Goal: Task Accomplishment & Management: Manage account settings

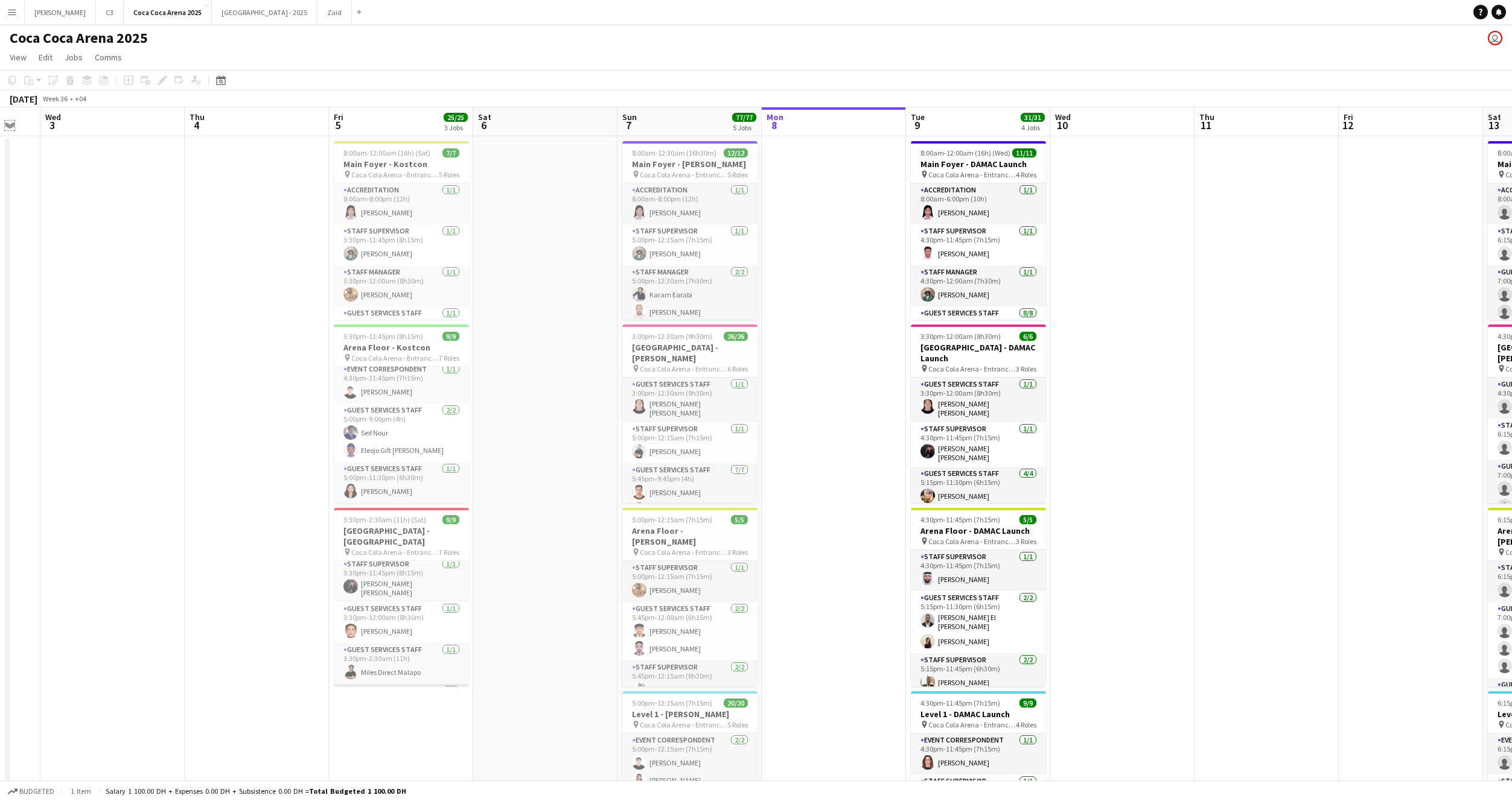
scroll to position [89, 0]
click at [406, 618] on app-card-role "Guest Services Staff 1/1 3:30pm-12:00am (8h30m) Patrick Dominique Castro" at bounding box center [401, 636] width 135 height 41
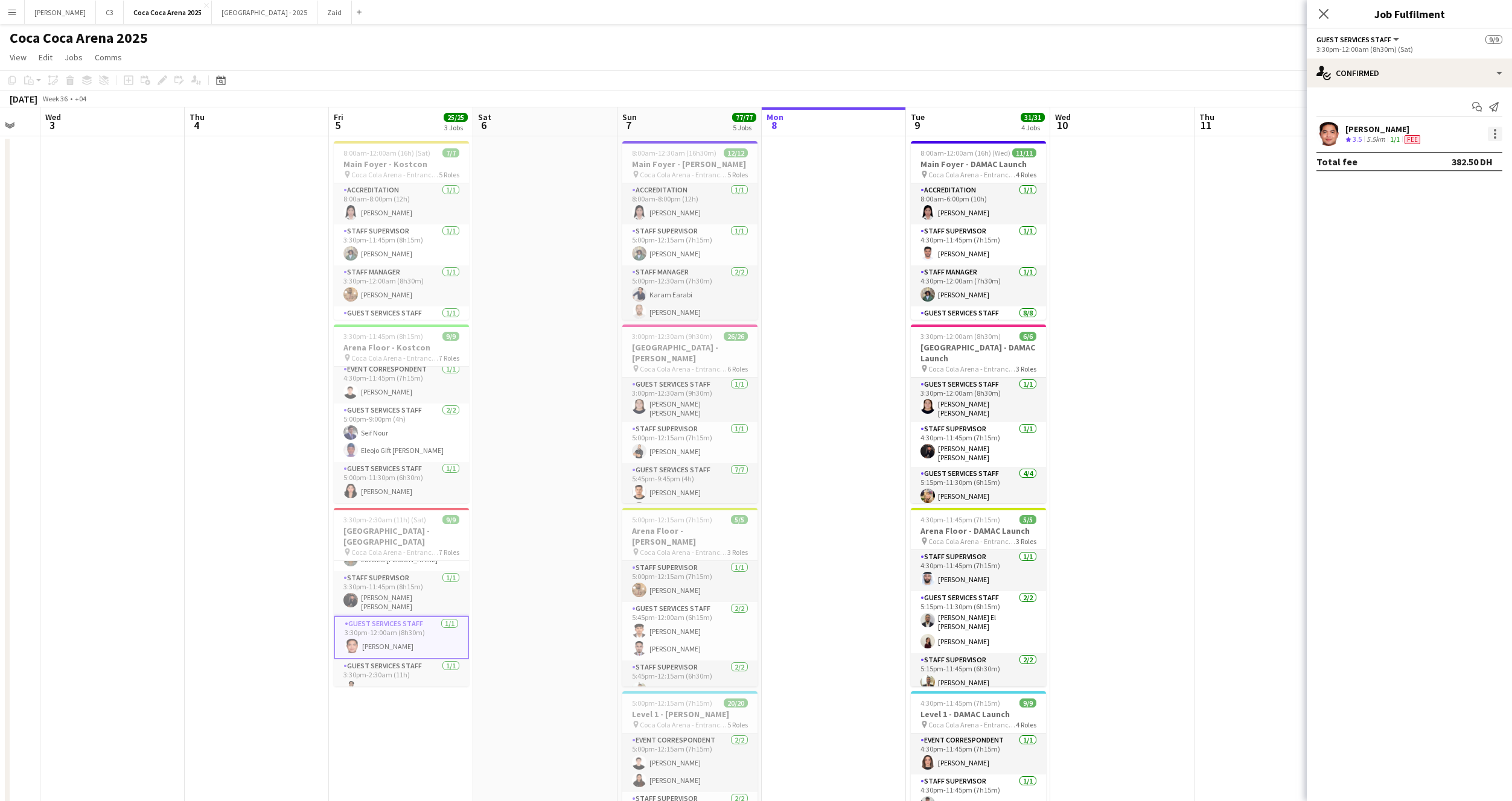
click at [1499, 136] on div at bounding box center [1494, 134] width 15 height 15
click at [1491, 148] on button "Edit fee" at bounding box center [1455, 156] width 94 height 29
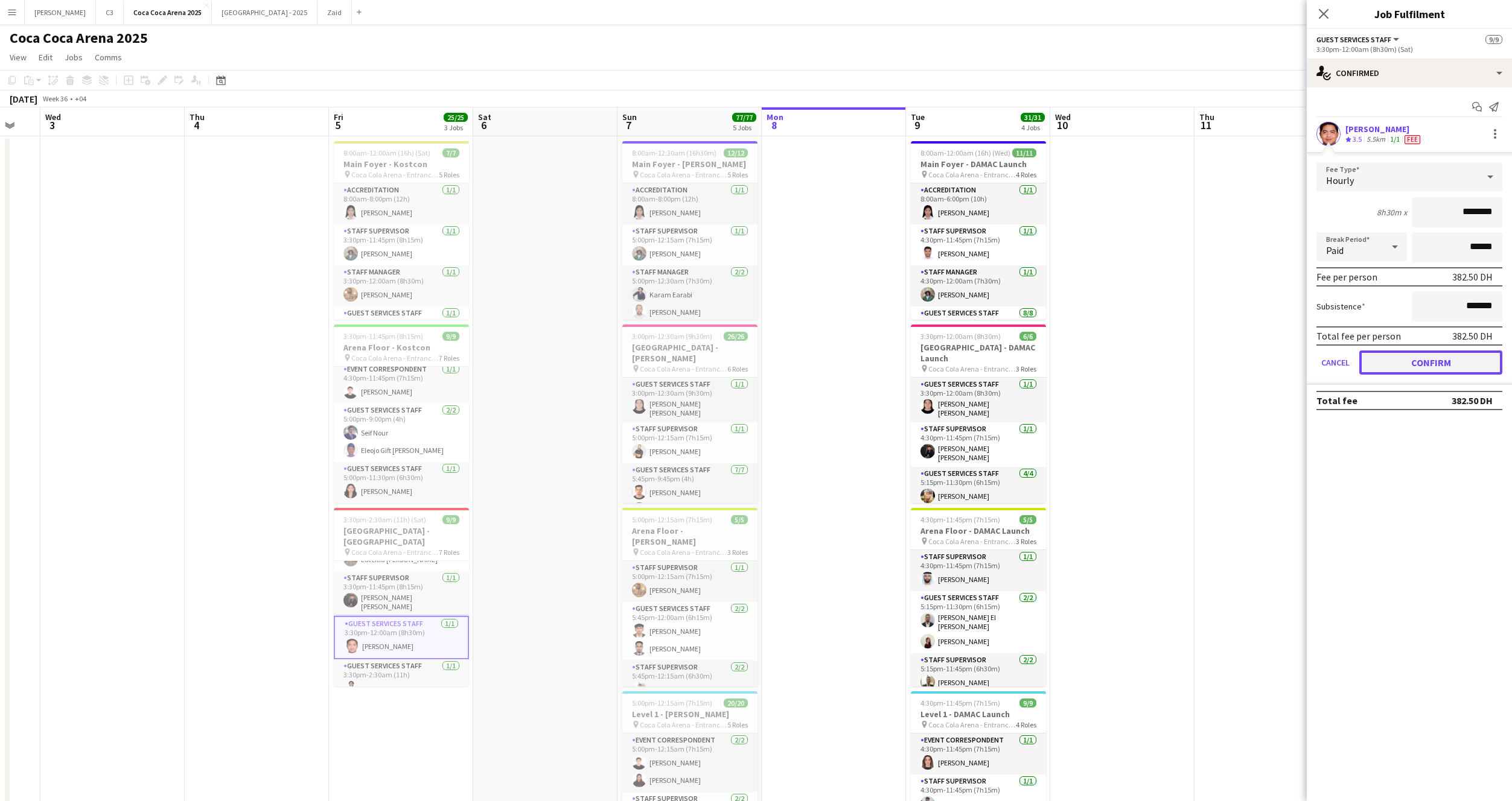
click at [1456, 358] on button "Confirm" at bounding box center [1430, 363] width 143 height 25
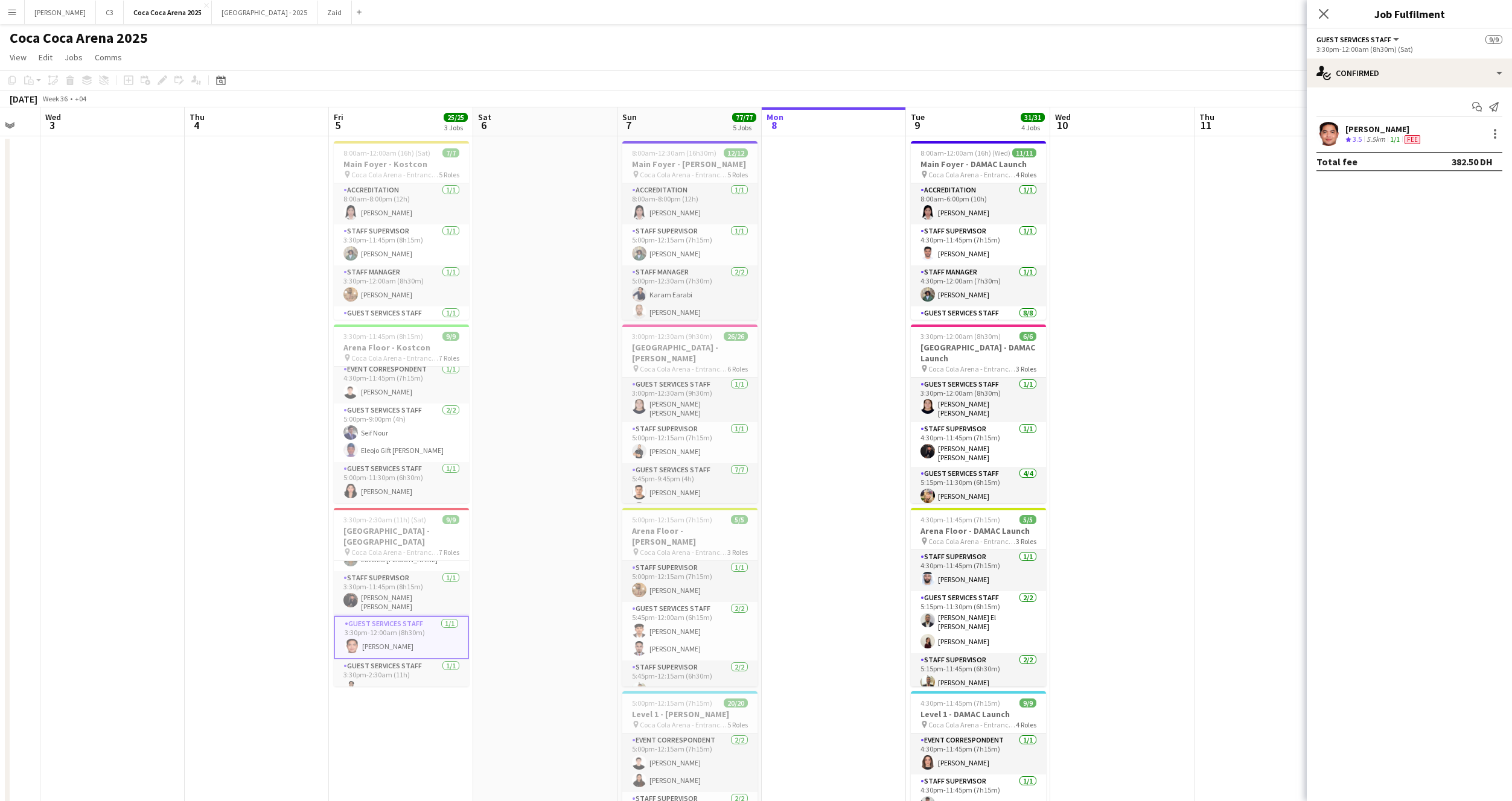
click at [1324, 5] on div "Close pop-in" at bounding box center [1324, 14] width 34 height 28
click at [1324, 14] on icon at bounding box center [1323, 13] width 11 height 11
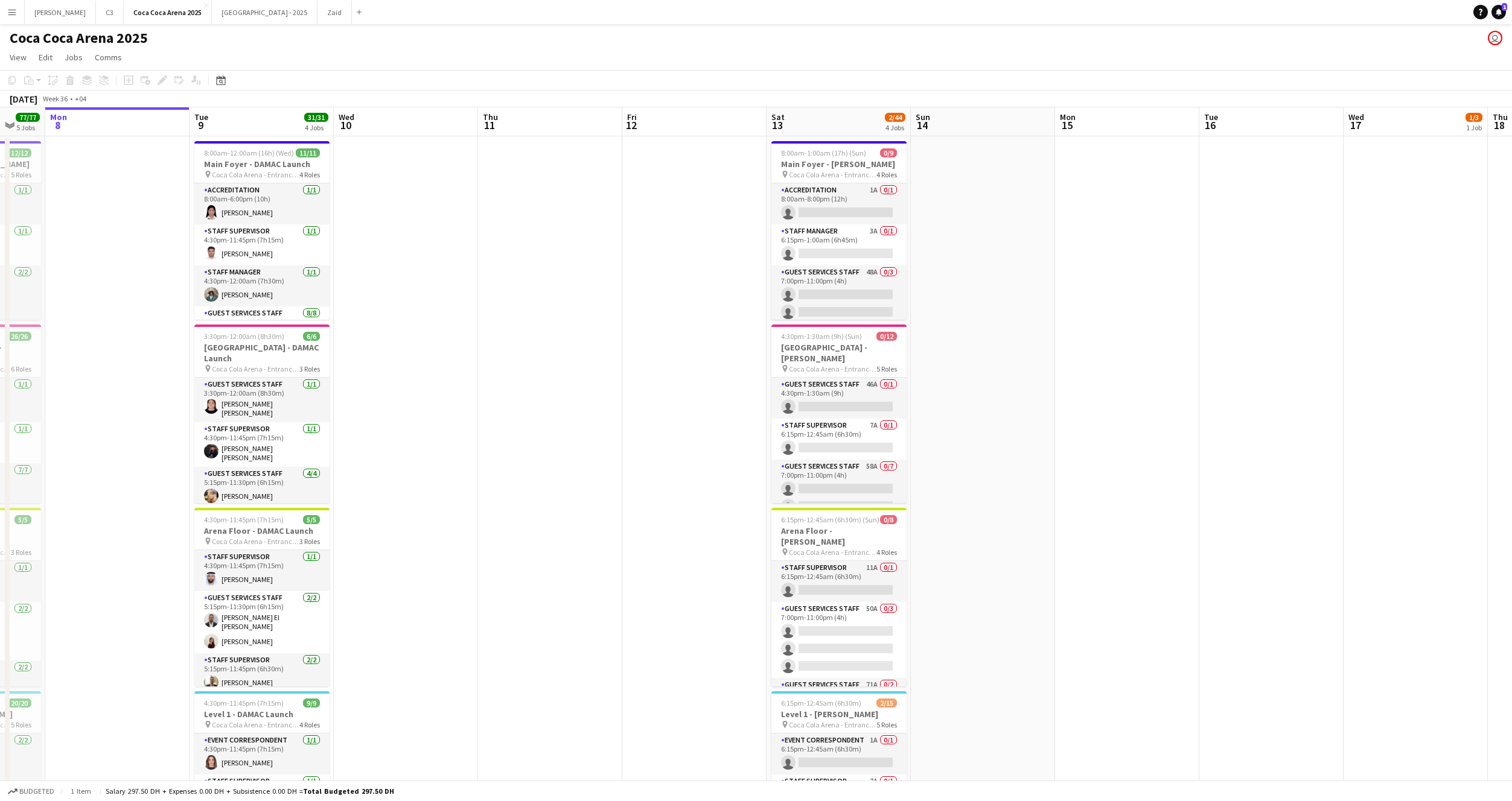
scroll to position [0, 393]
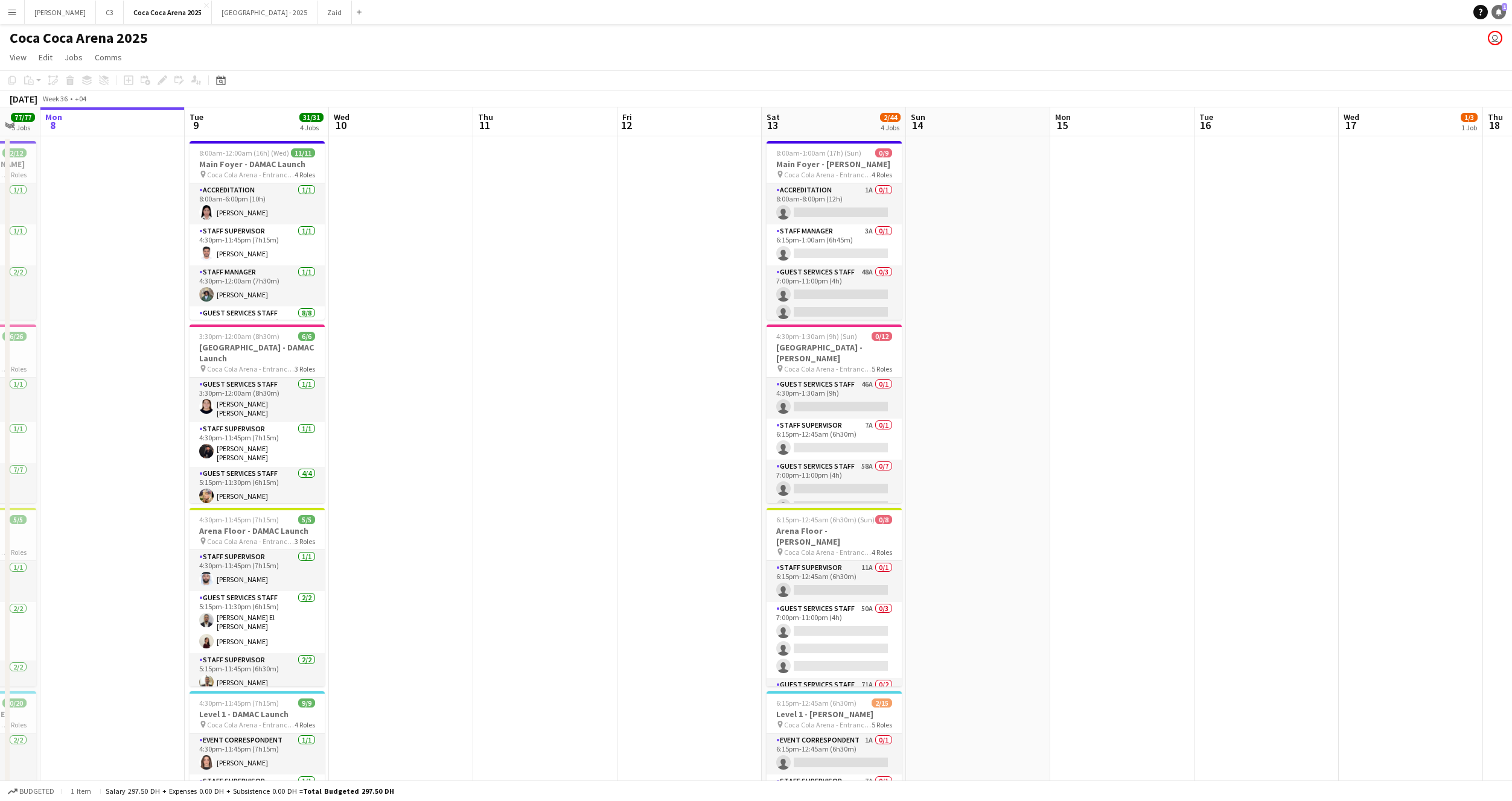
click at [1499, 12] on icon at bounding box center [1498, 11] width 6 height 6
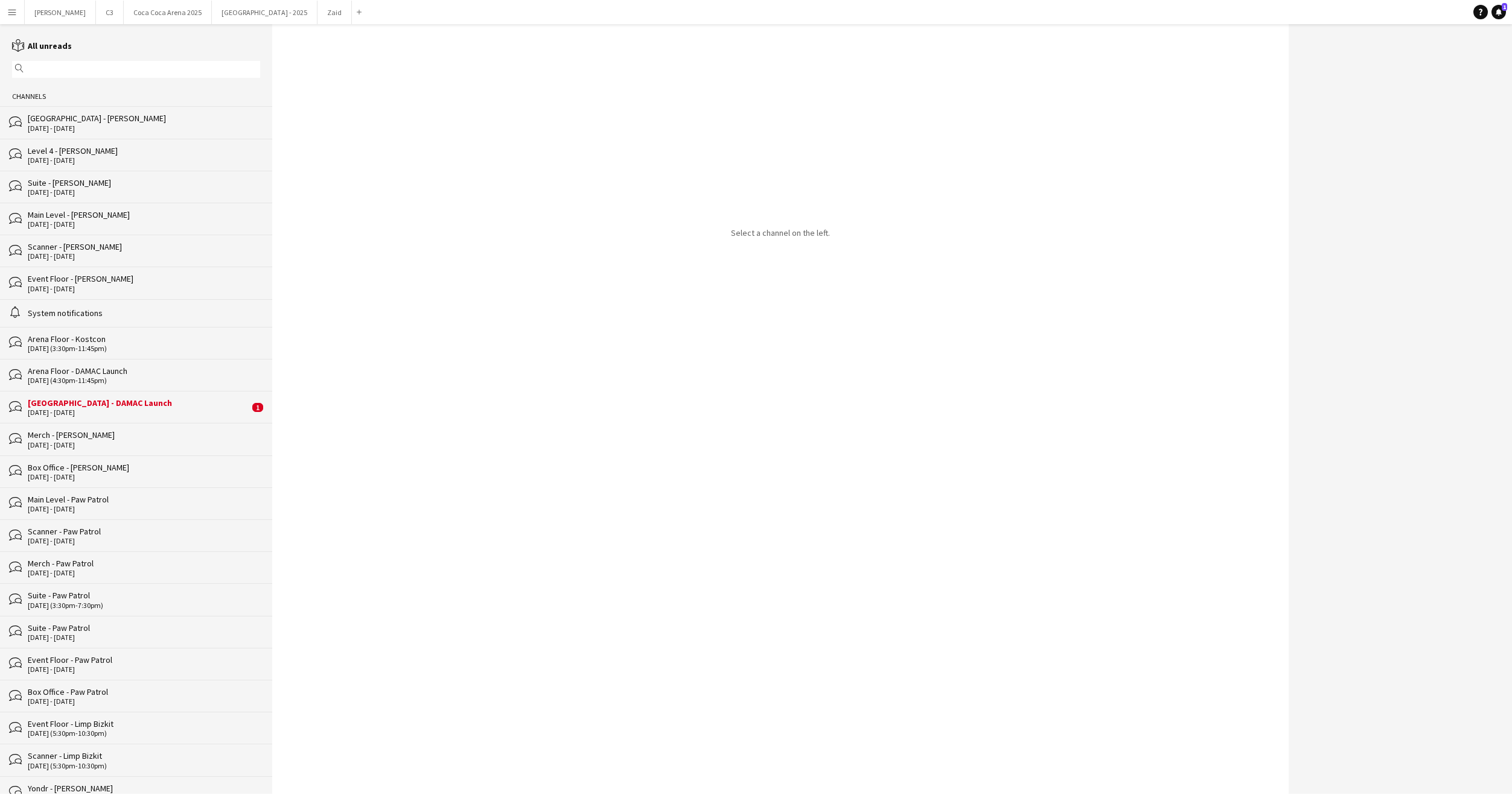
click at [150, 396] on div "bubbles Arena Plaza - DAMAC Launch 9 - 10 Sep 2025 1" at bounding box center [136, 407] width 273 height 32
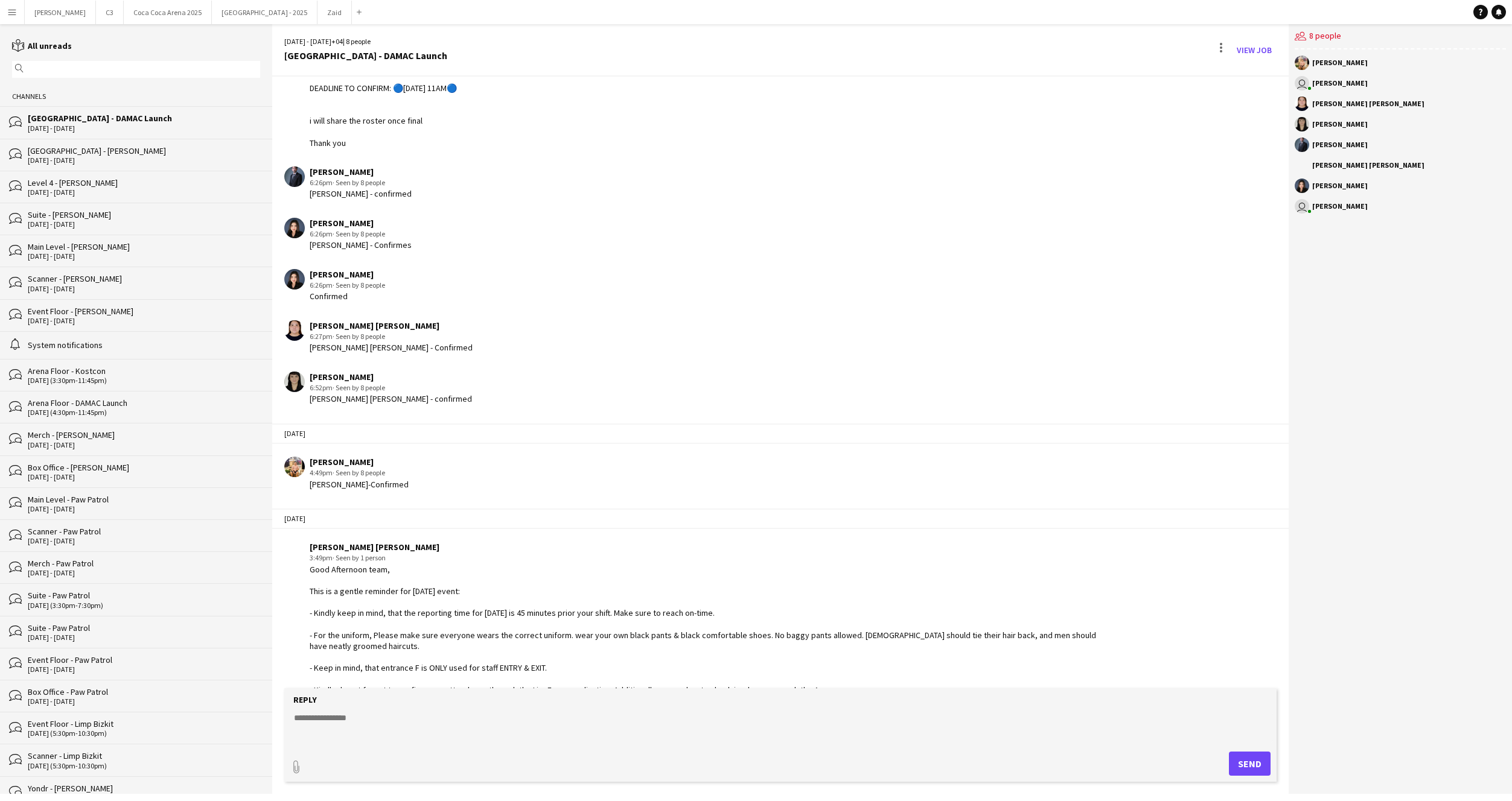
scroll to position [236, 0]
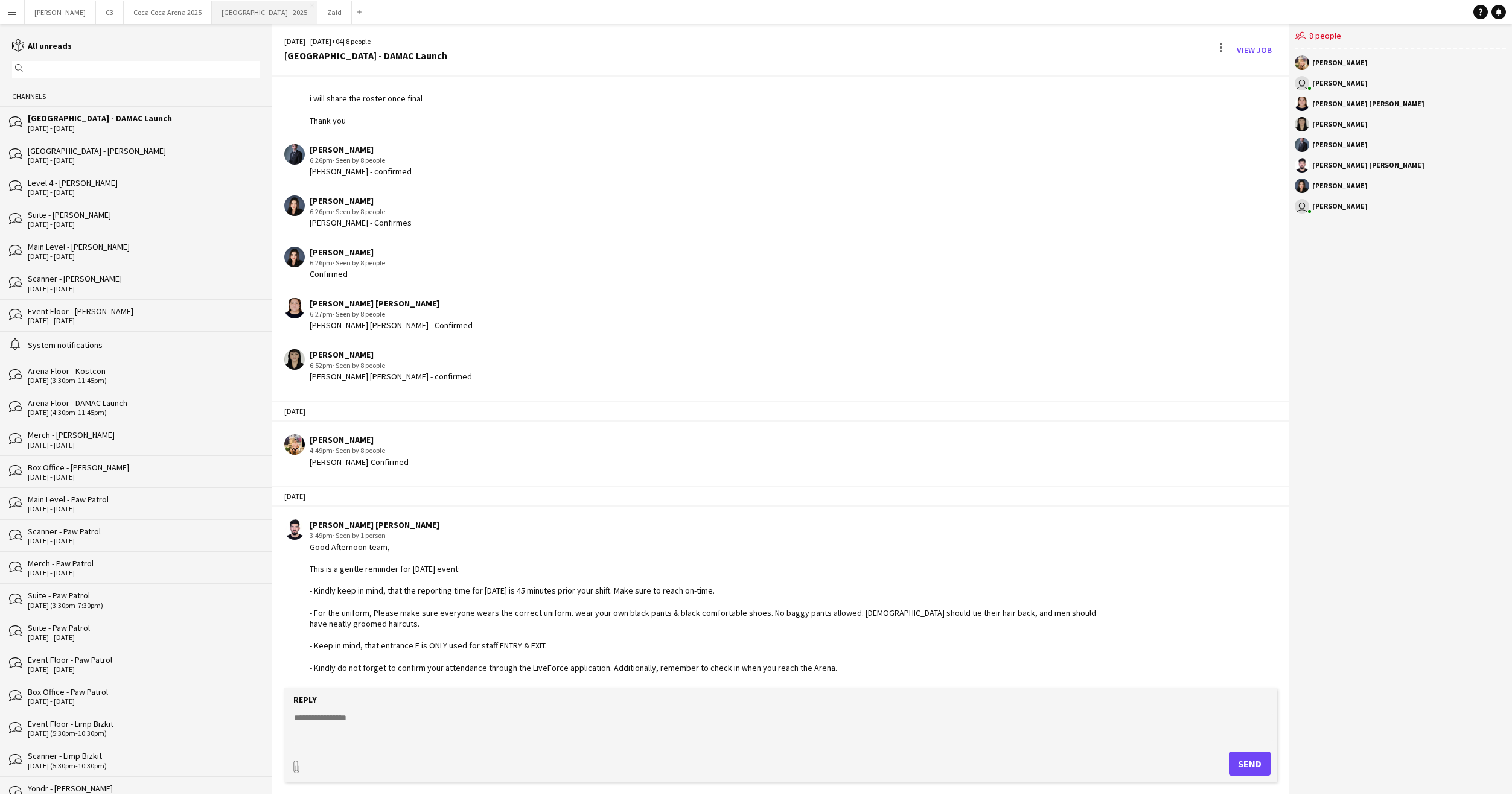
click at [212, 18] on button "[GEOGRAPHIC_DATA] - 2025 Close" at bounding box center [265, 12] width 106 height 24
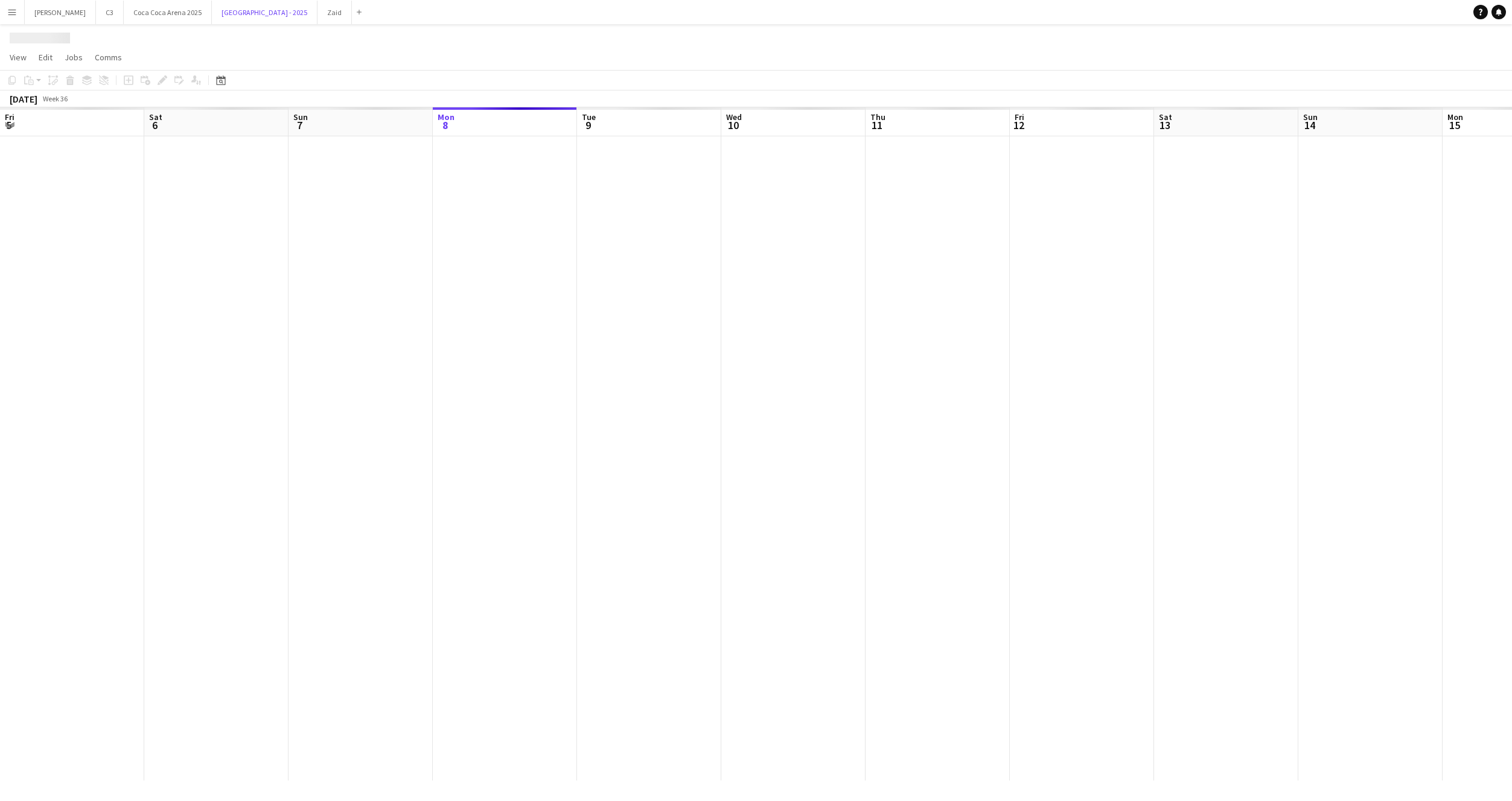
scroll to position [0, 288]
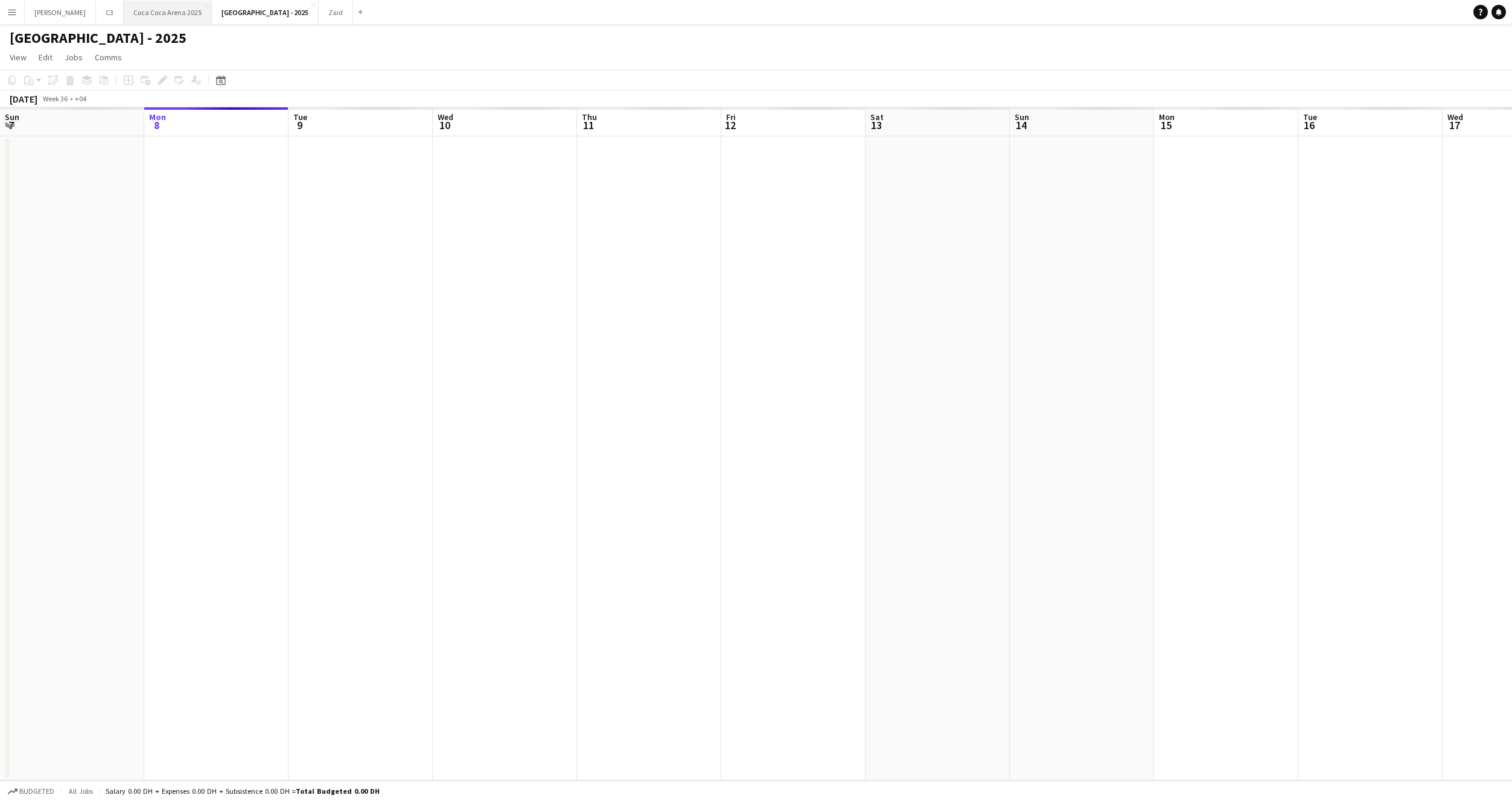
click at [124, 15] on button "[GEOGRAPHIC_DATA] 2025 Close" at bounding box center [167, 12] width 89 height 24
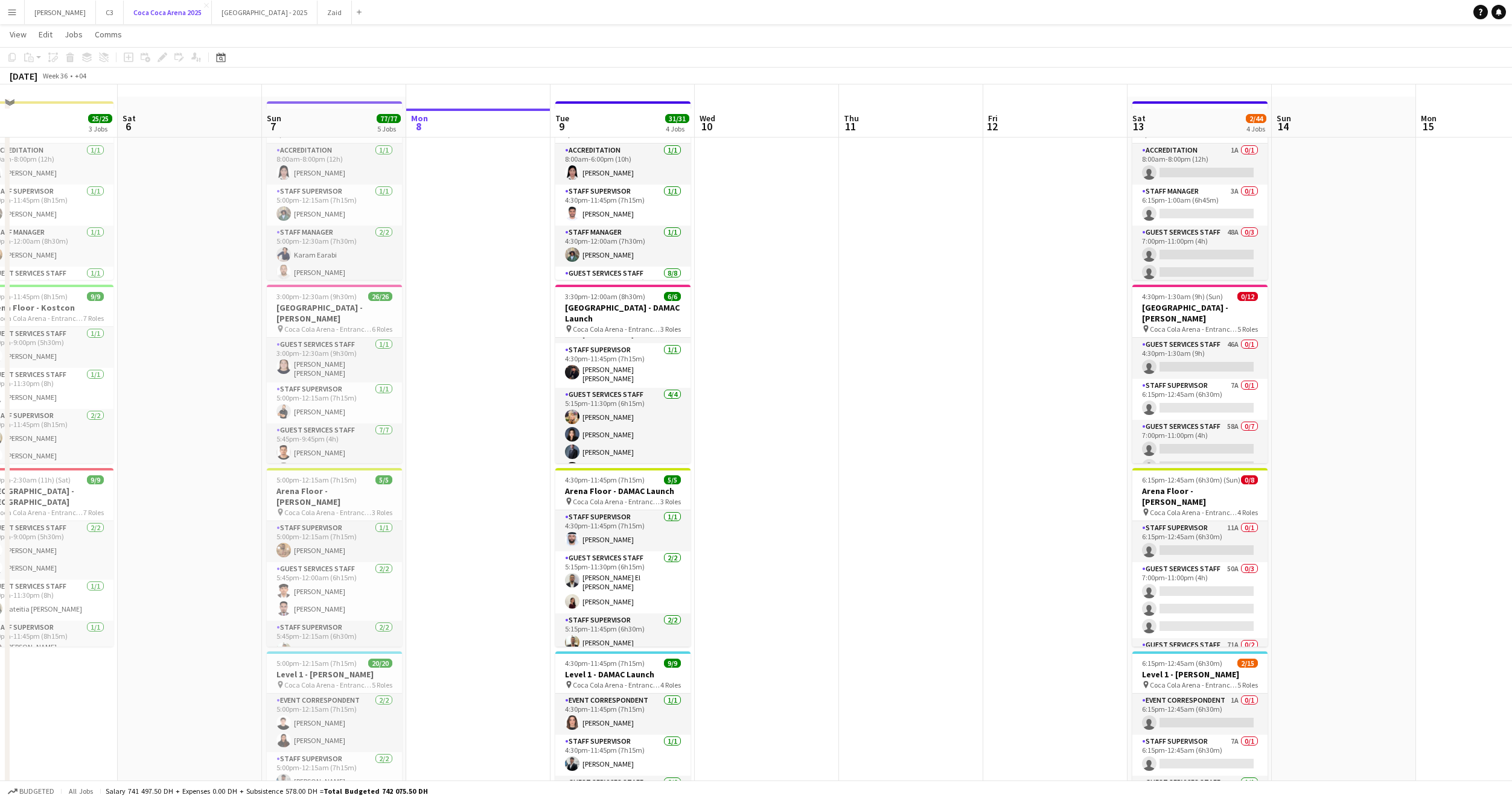
scroll to position [69, 0]
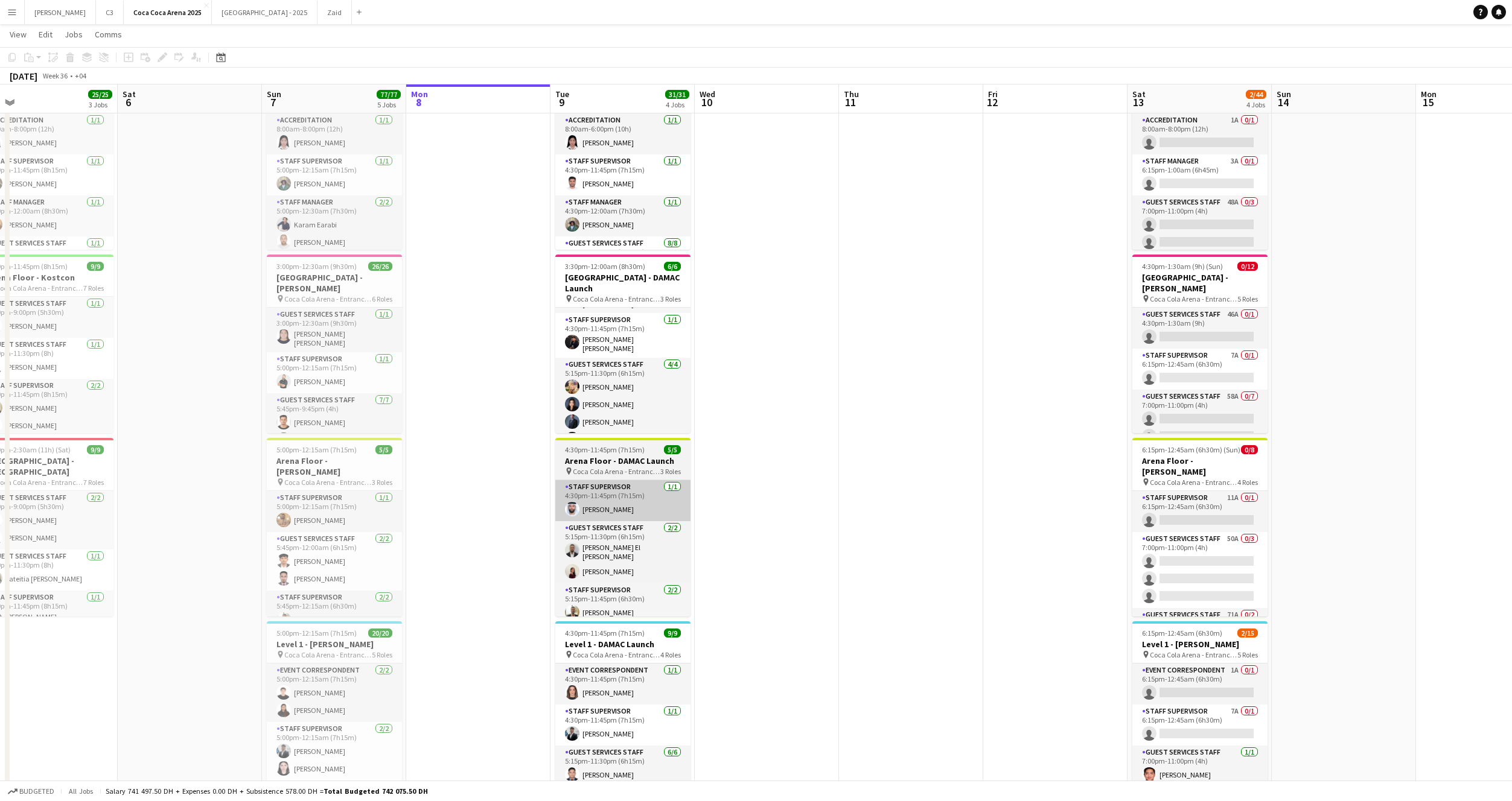
click at [627, 495] on app-card-role "Staff Supervisor 1/1 4:30pm-11:45pm (7h15m) Ahmad Chabi" at bounding box center [623, 500] width 135 height 41
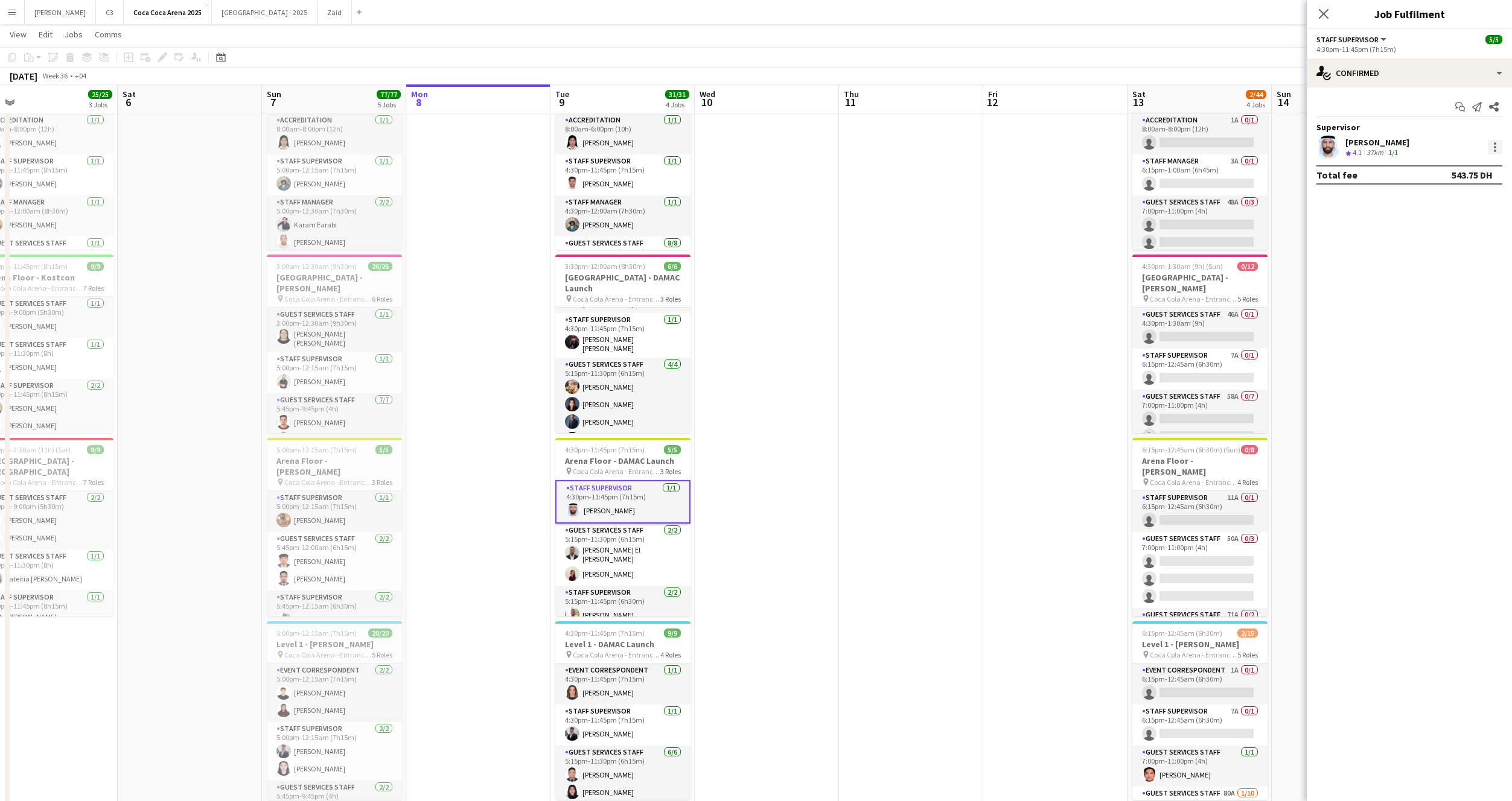
click at [1498, 146] on div at bounding box center [1494, 147] width 15 height 15
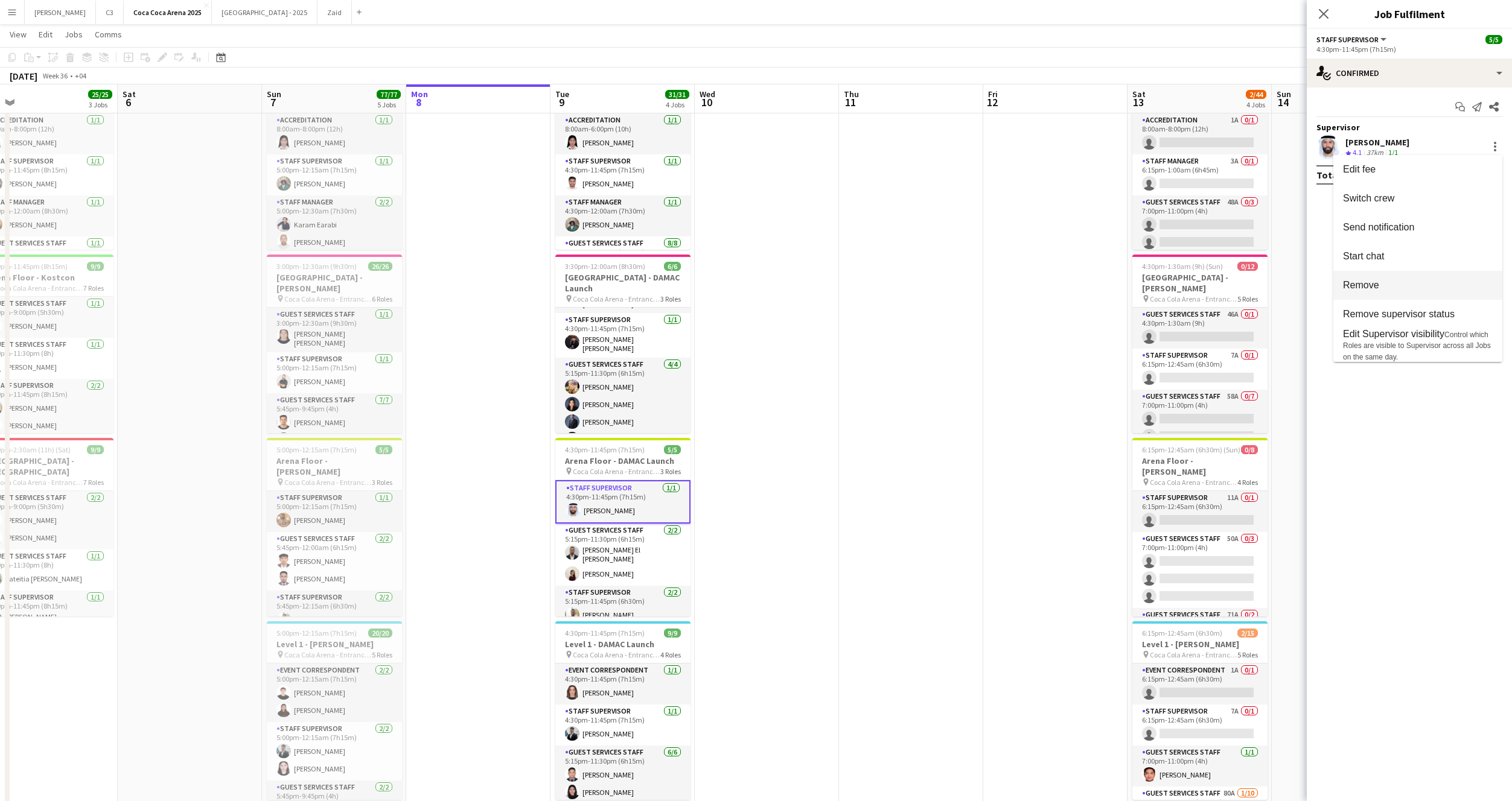
click at [1422, 280] on span "Remove" at bounding box center [1417, 286] width 150 height 11
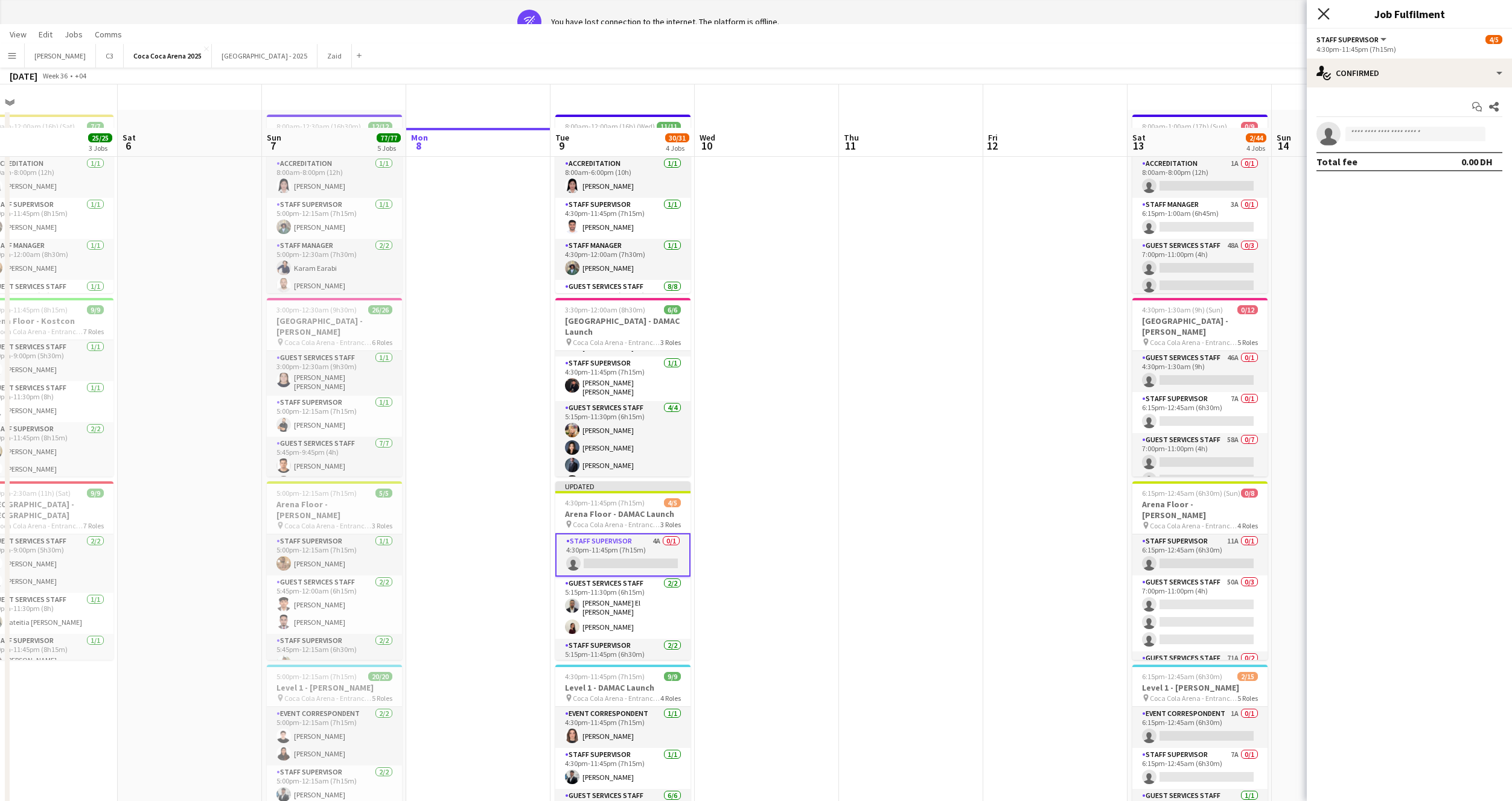
scroll to position [0, 0]
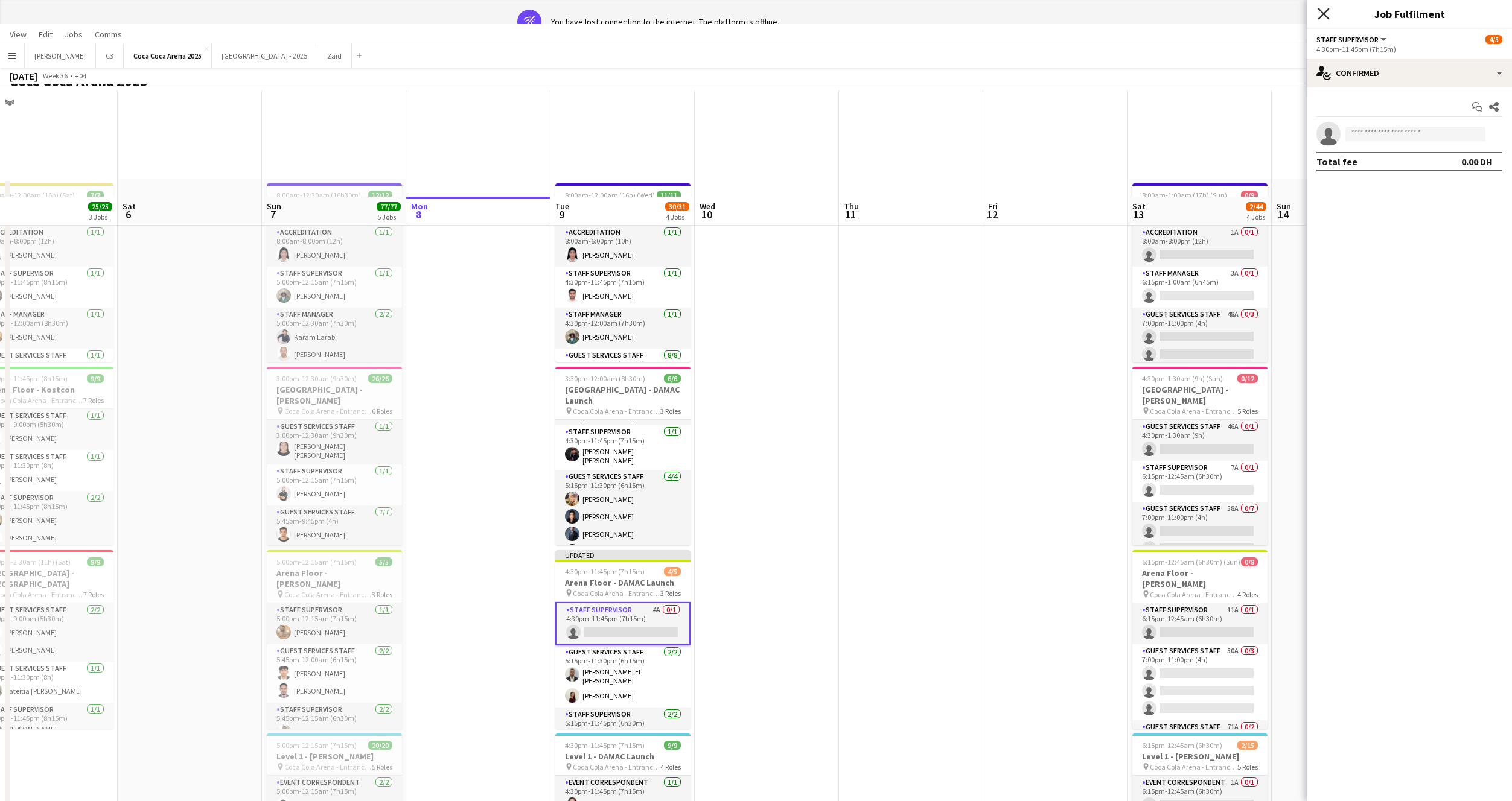
click at [1323, 9] on icon "Close pop-in" at bounding box center [1323, 13] width 11 height 11
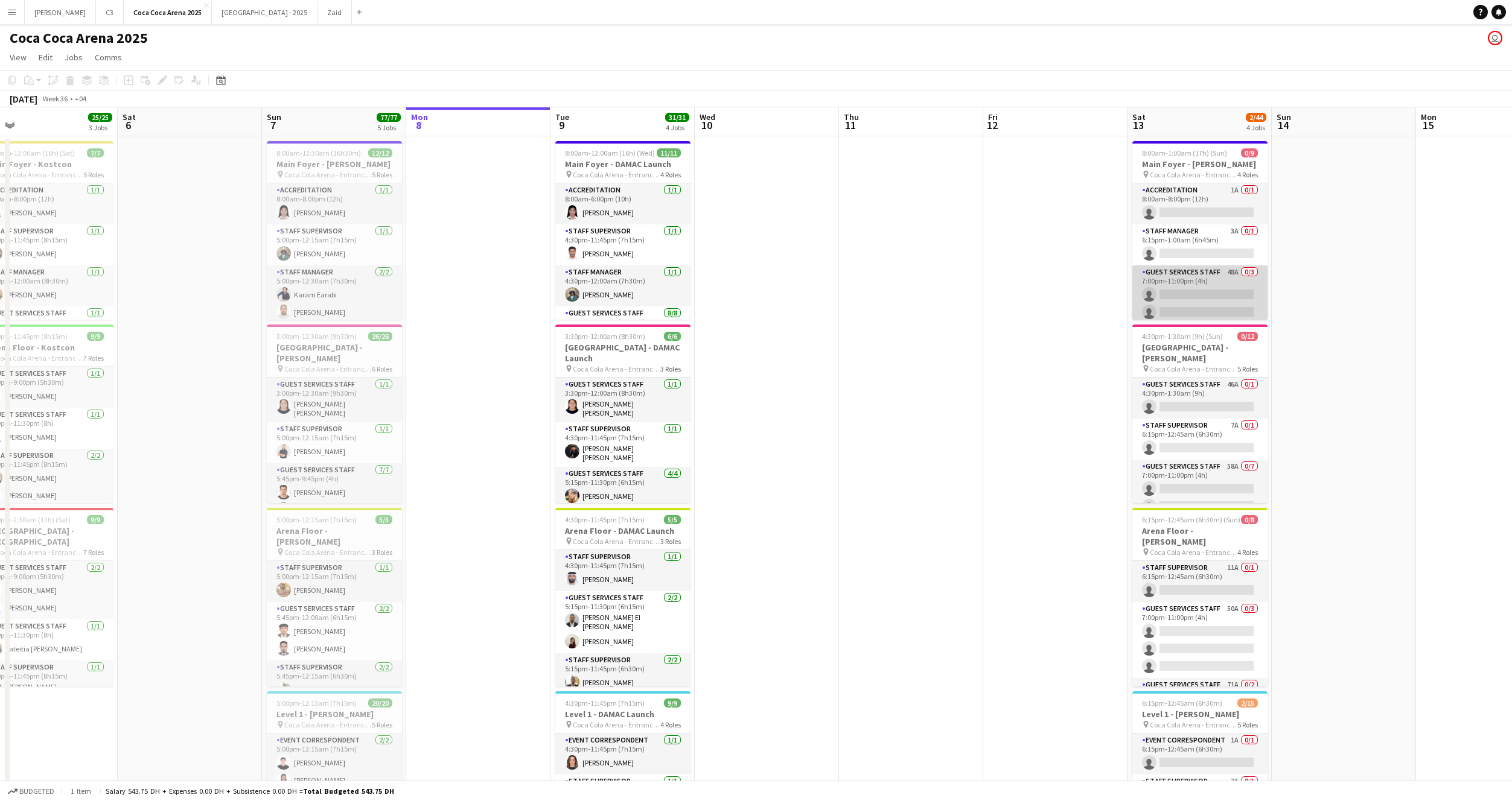
scroll to position [0, 313]
click at [649, 574] on app-card-role "Staff Supervisor 1/1 4:30pm-11:45pm (7h15m) Ahmad Chabi" at bounding box center [625, 571] width 135 height 41
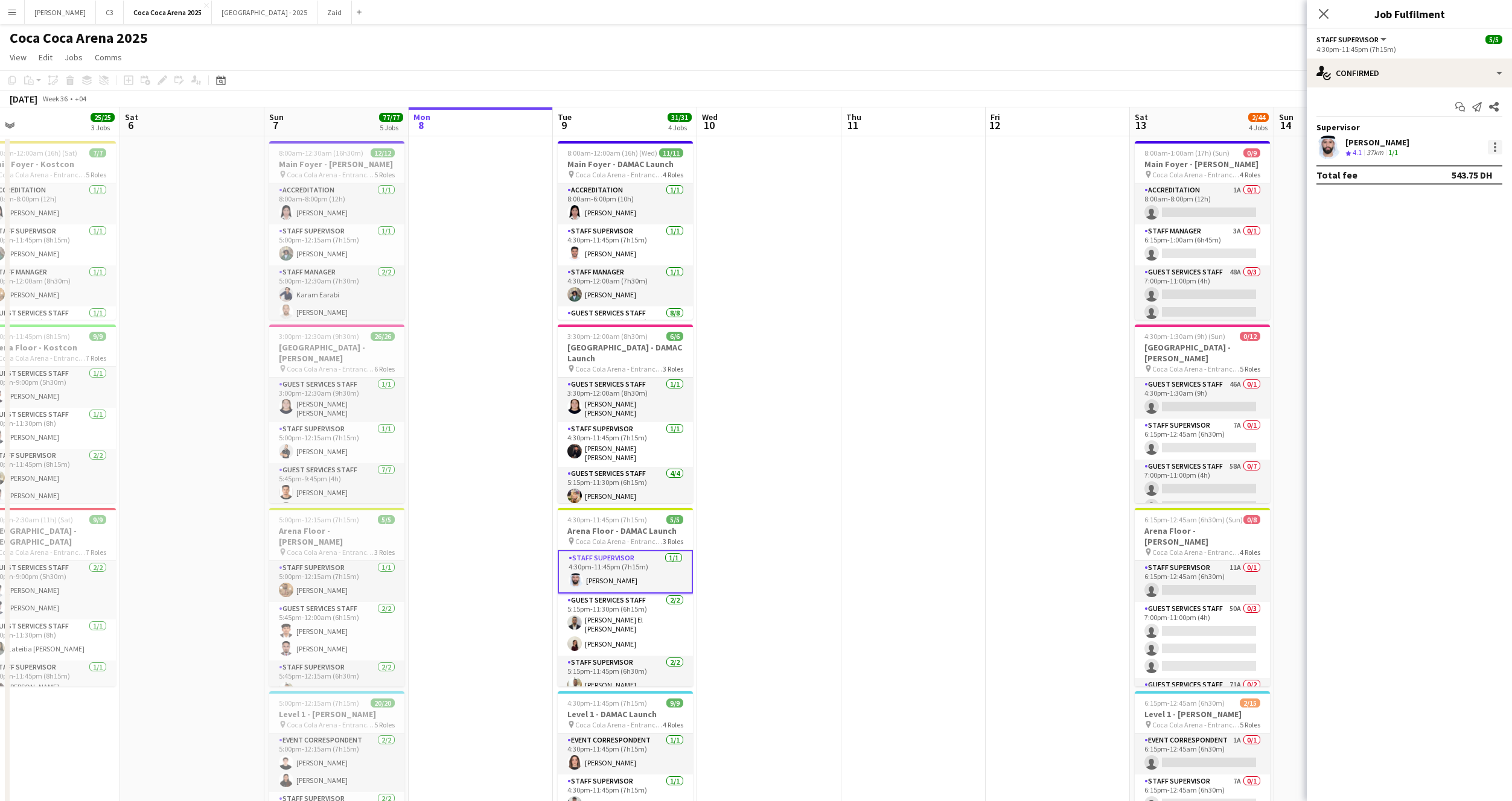
click at [1500, 149] on div at bounding box center [1494, 147] width 15 height 15
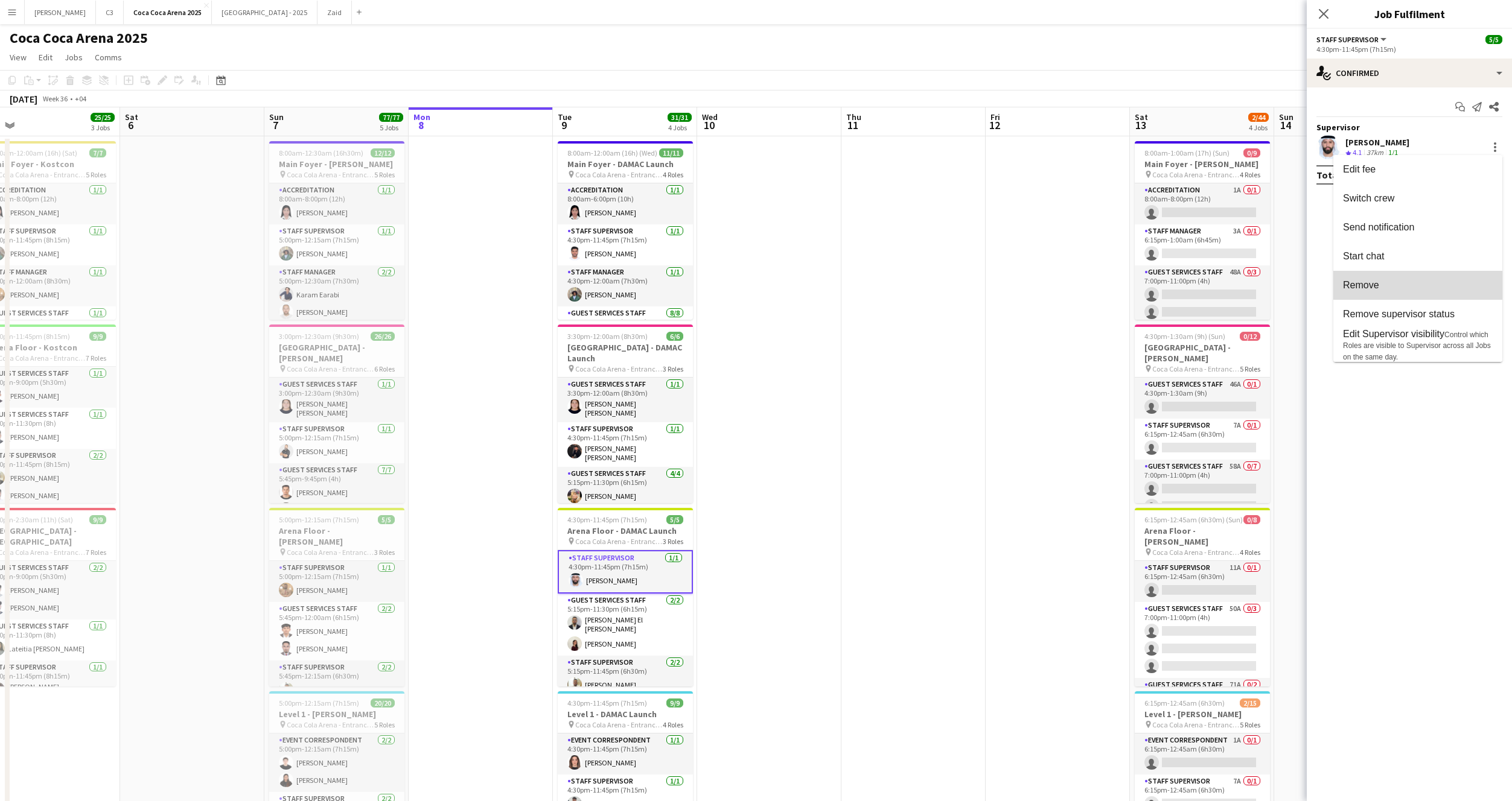
click at [1431, 278] on button "Remove" at bounding box center [1417, 285] width 169 height 29
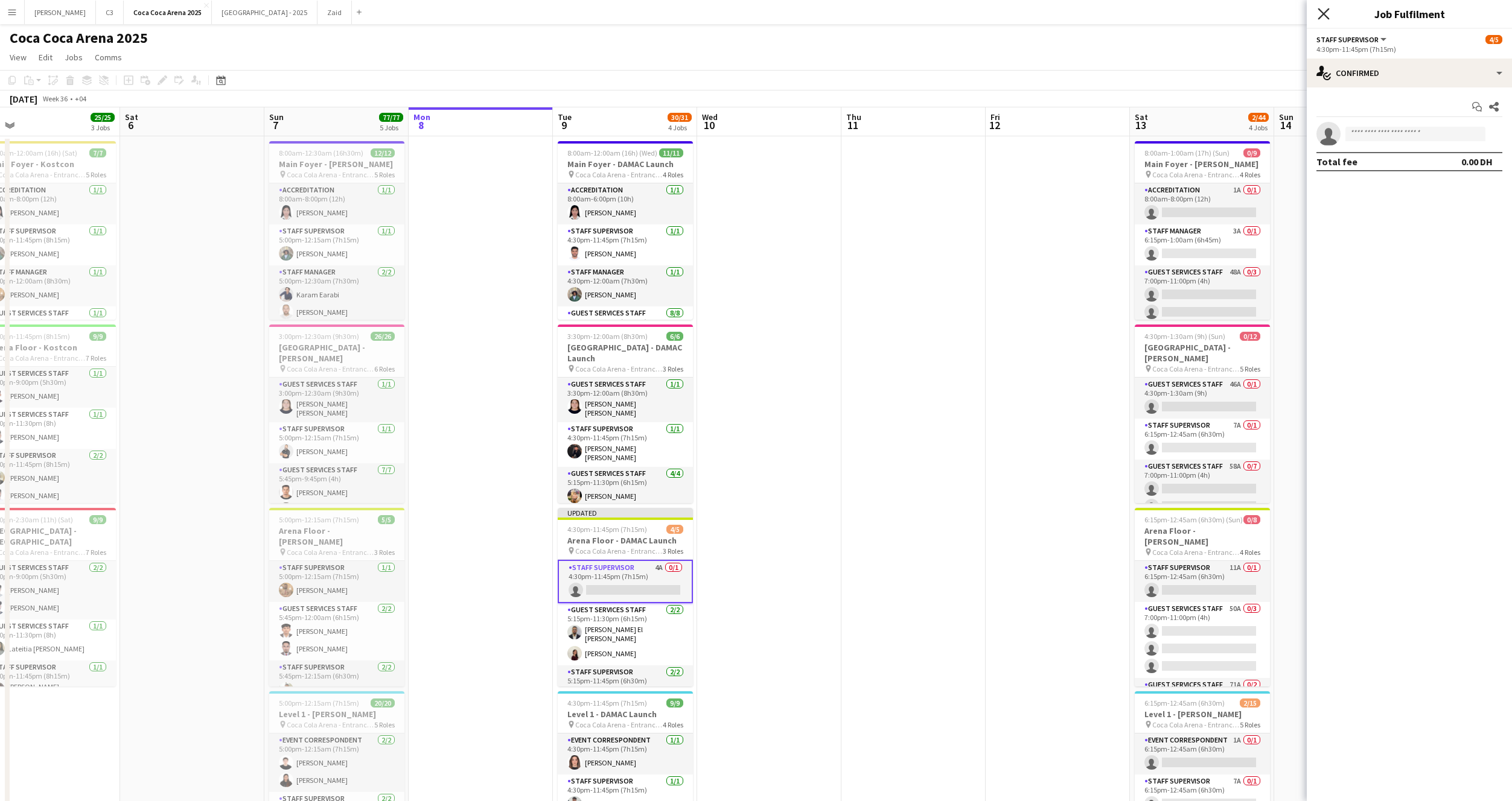
click at [1324, 18] on icon "Close pop-in" at bounding box center [1323, 13] width 11 height 11
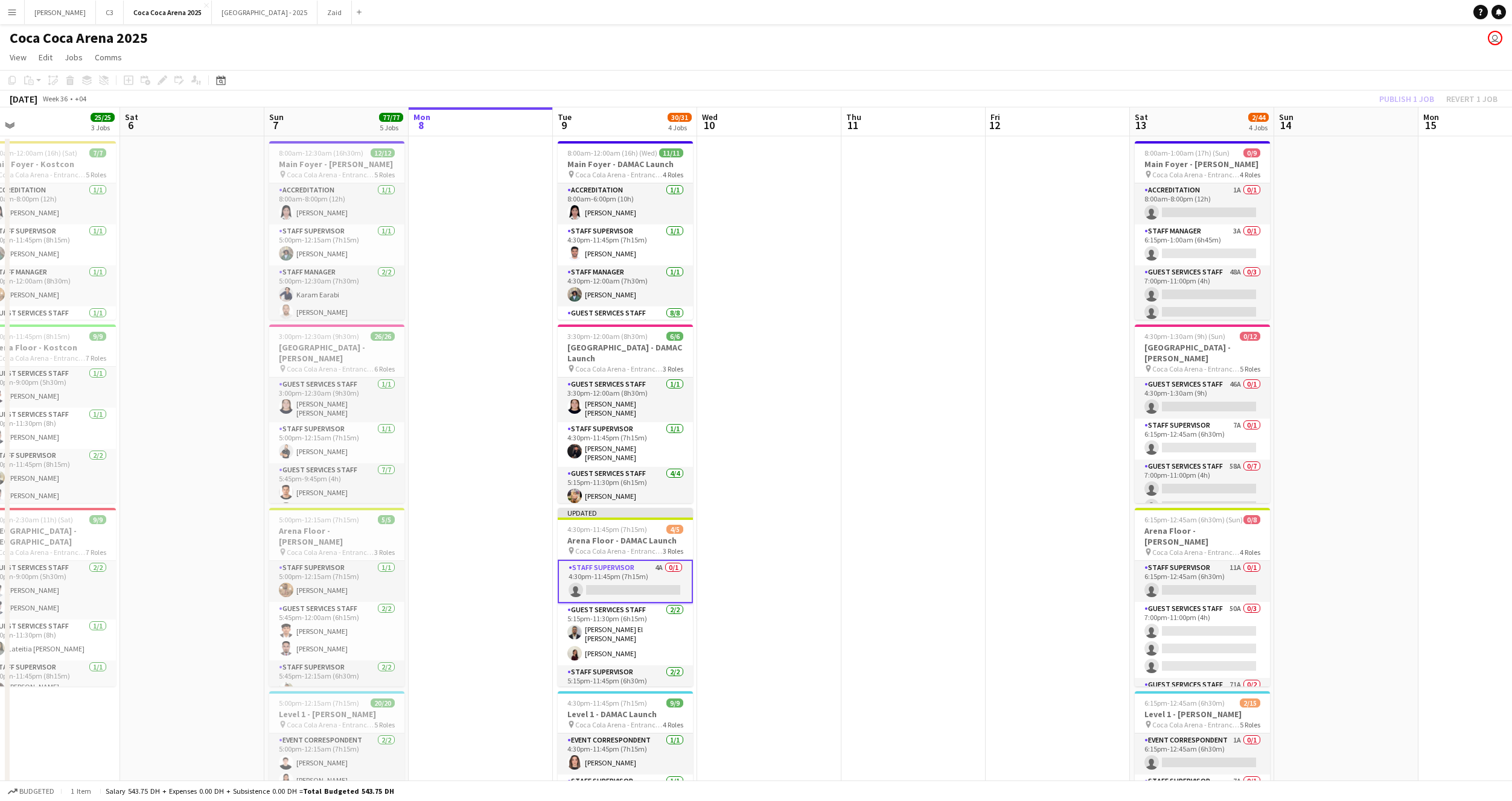
click at [1399, 94] on div "Publish 1 job Revert 1 job" at bounding box center [1438, 99] width 147 height 16
click at [1399, 94] on button "Publish 1 job" at bounding box center [1407, 99] width 65 height 16
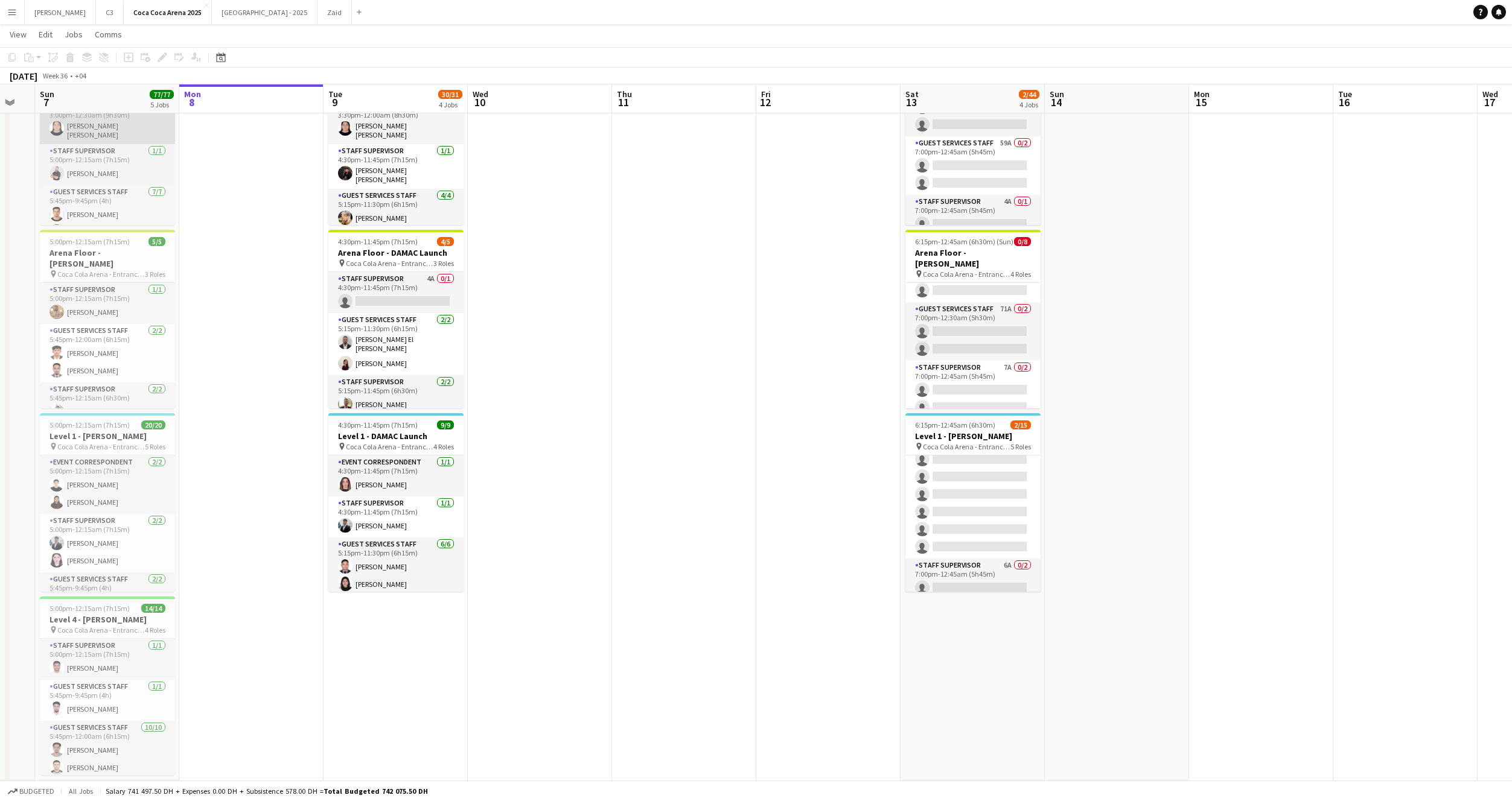
scroll to position [57, 0]
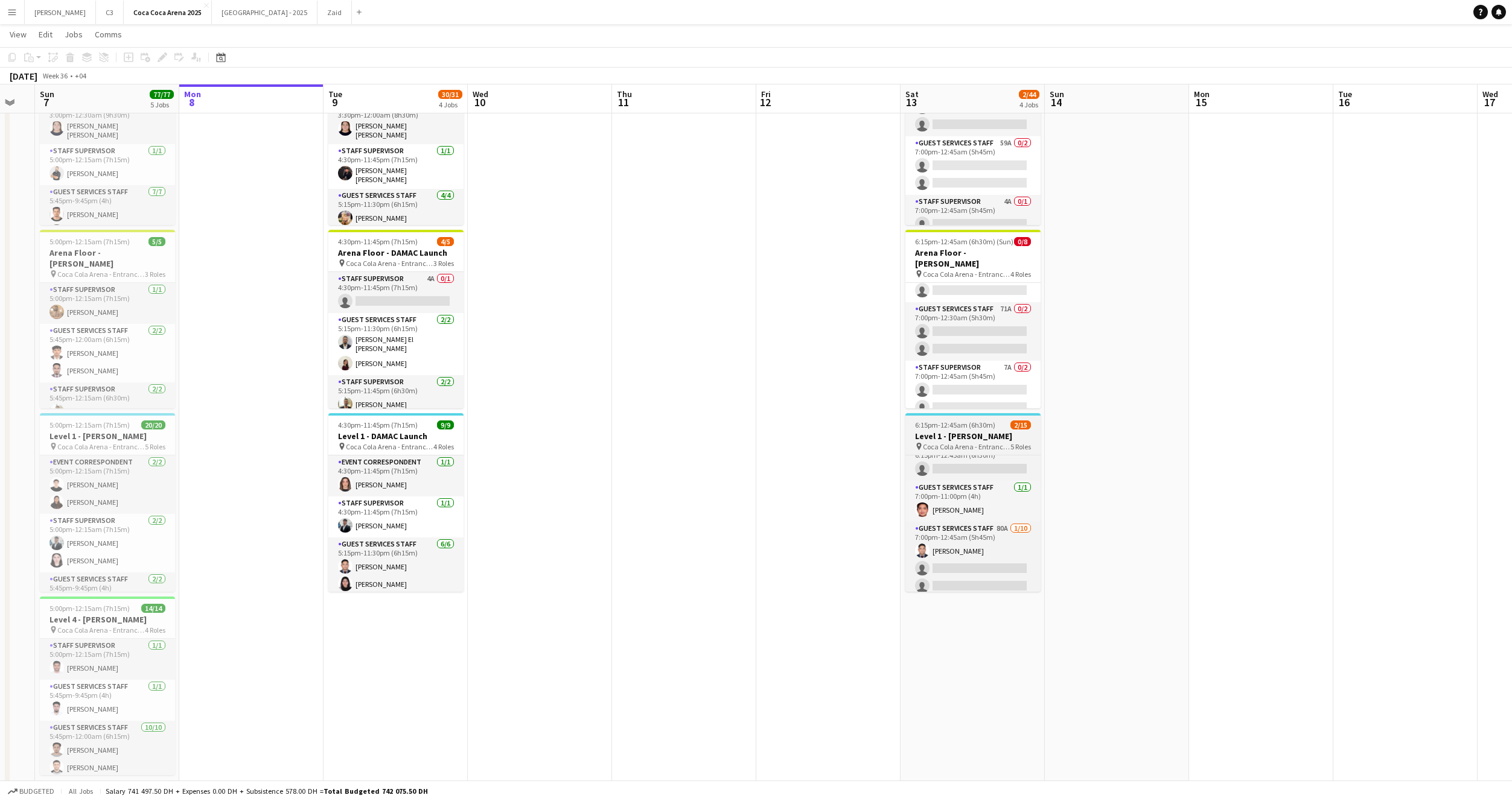
click at [993, 423] on span "6:15pm-12:45am (6h30m) (Sun)" at bounding box center [962, 425] width 96 height 9
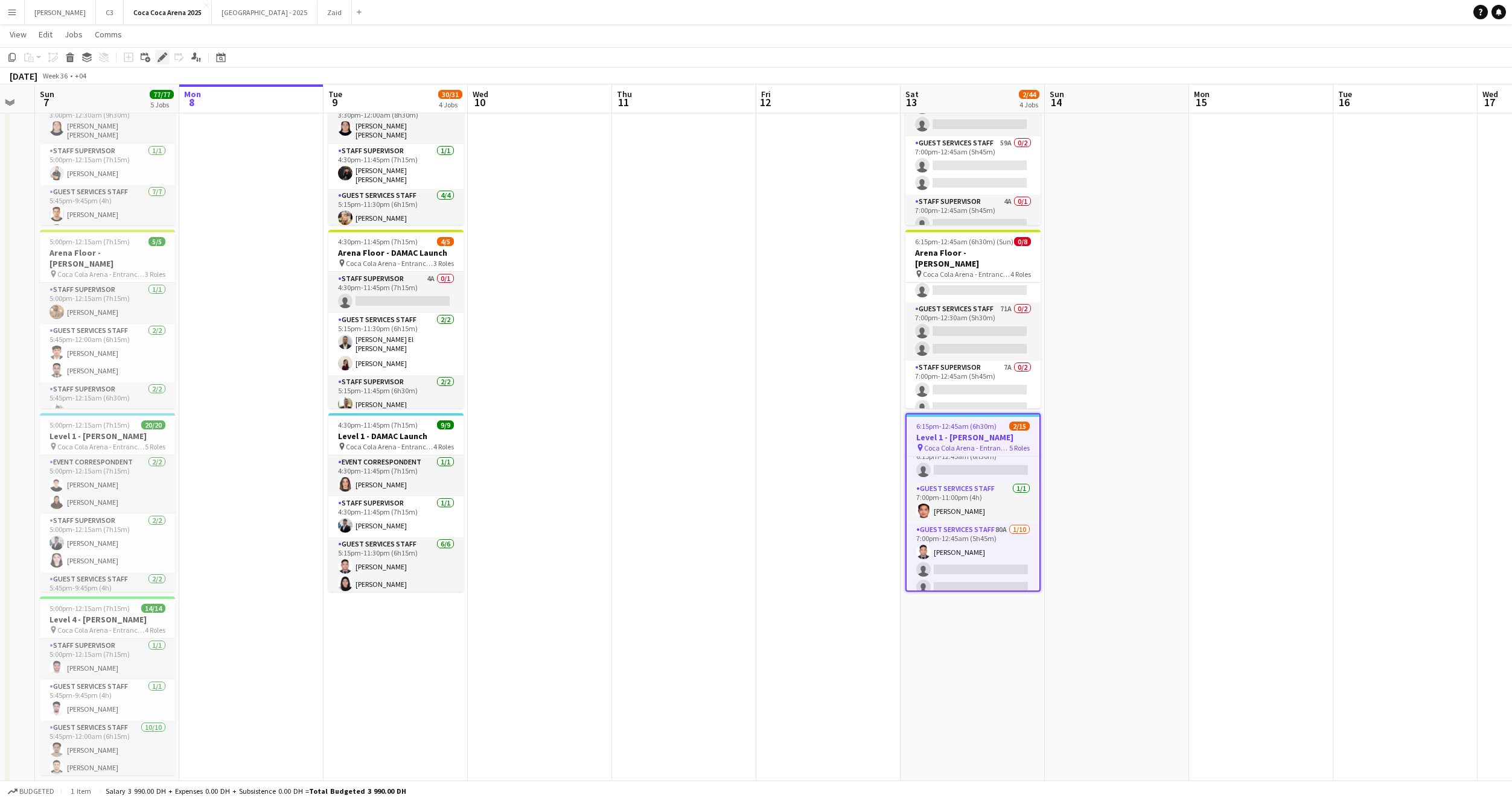
click at [164, 59] on icon "Edit" at bounding box center [162, 57] width 10 height 10
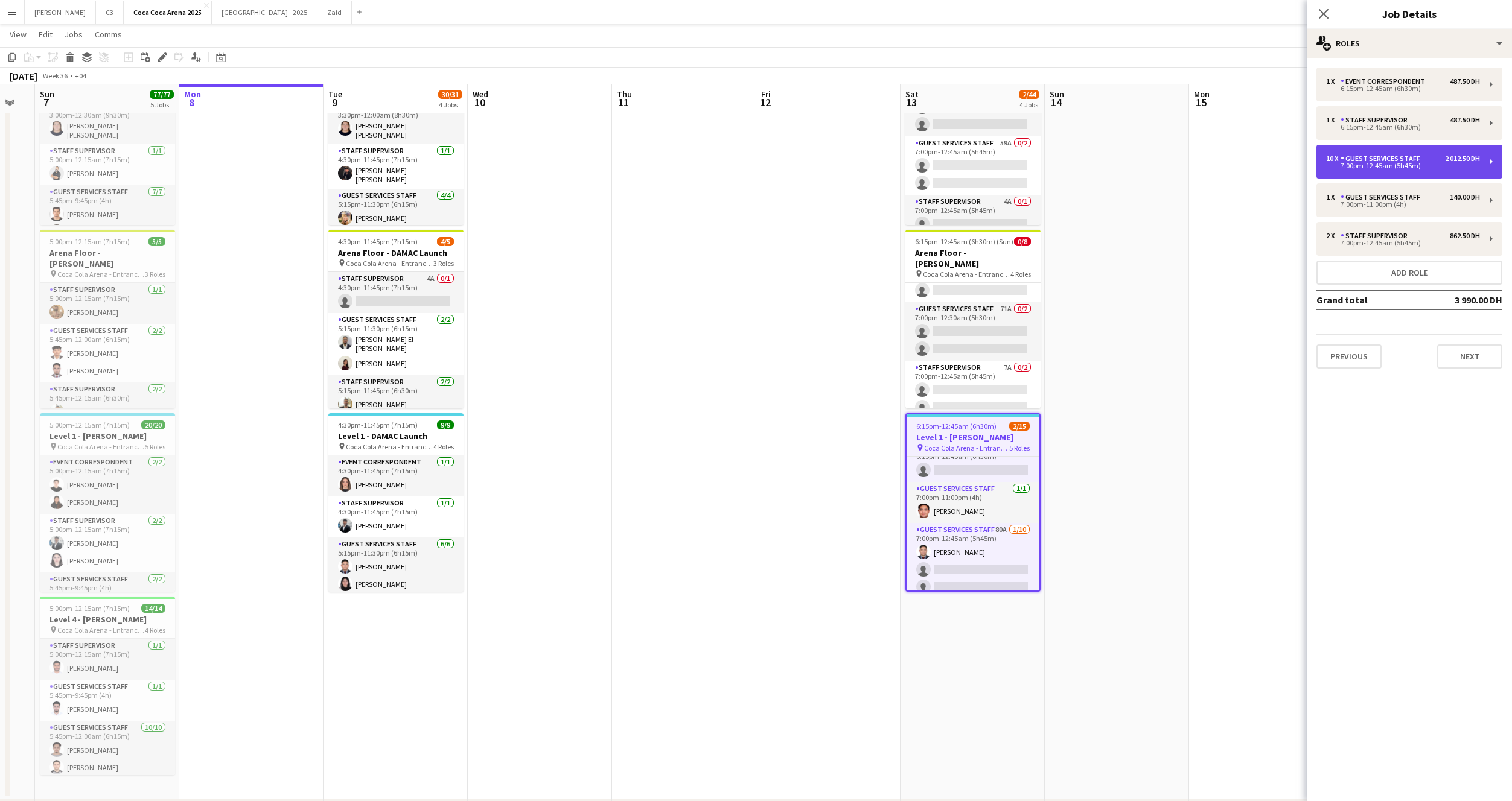
click at [1413, 167] on div "7:00pm-12:45am (5h45m)" at bounding box center [1403, 166] width 154 height 6
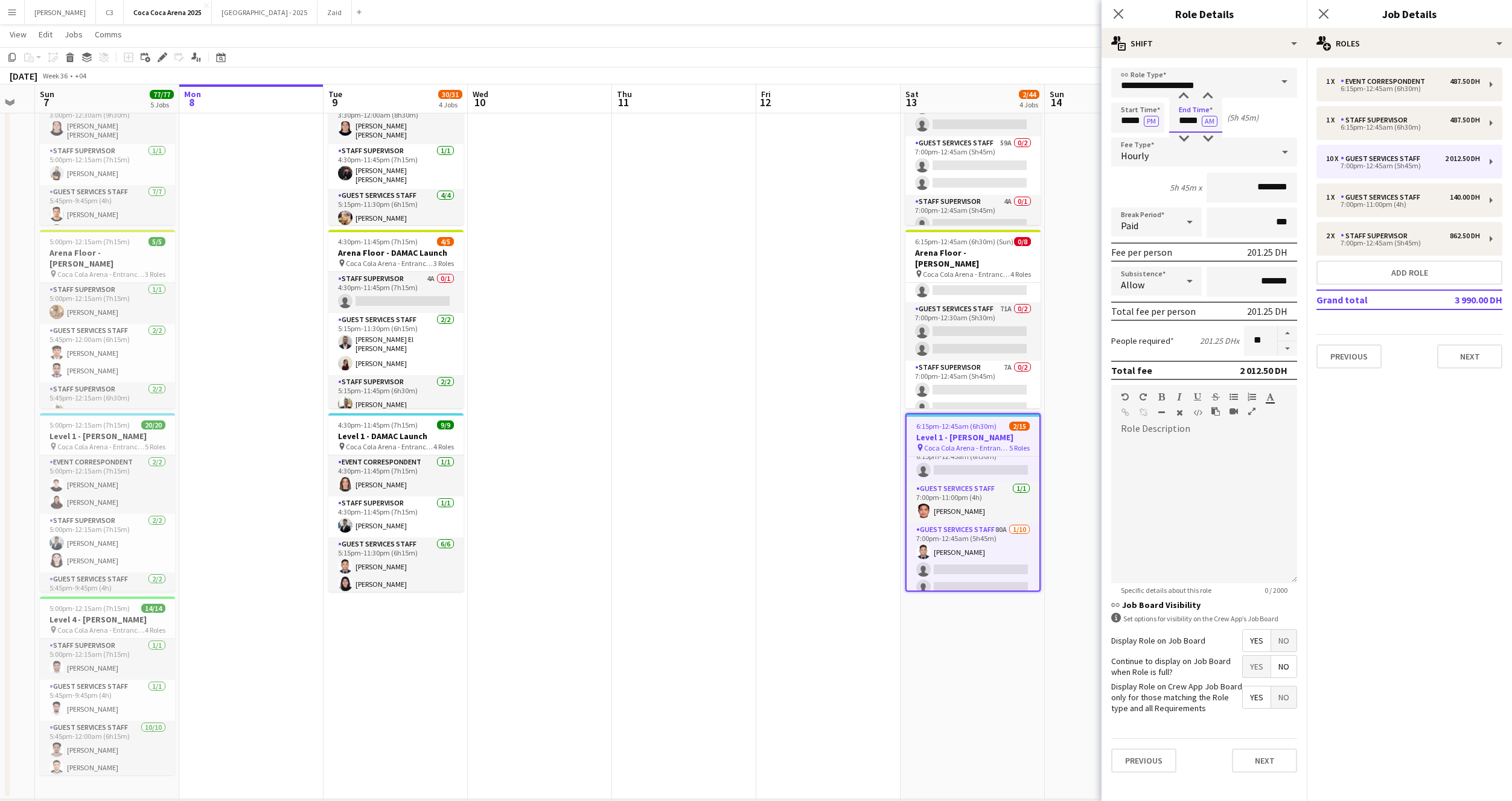
click at [1192, 124] on input "*****" at bounding box center [1196, 117] width 53 height 30
type input "*****"
click at [1287, 346] on button "button" at bounding box center [1288, 349] width 19 height 15
type input "*"
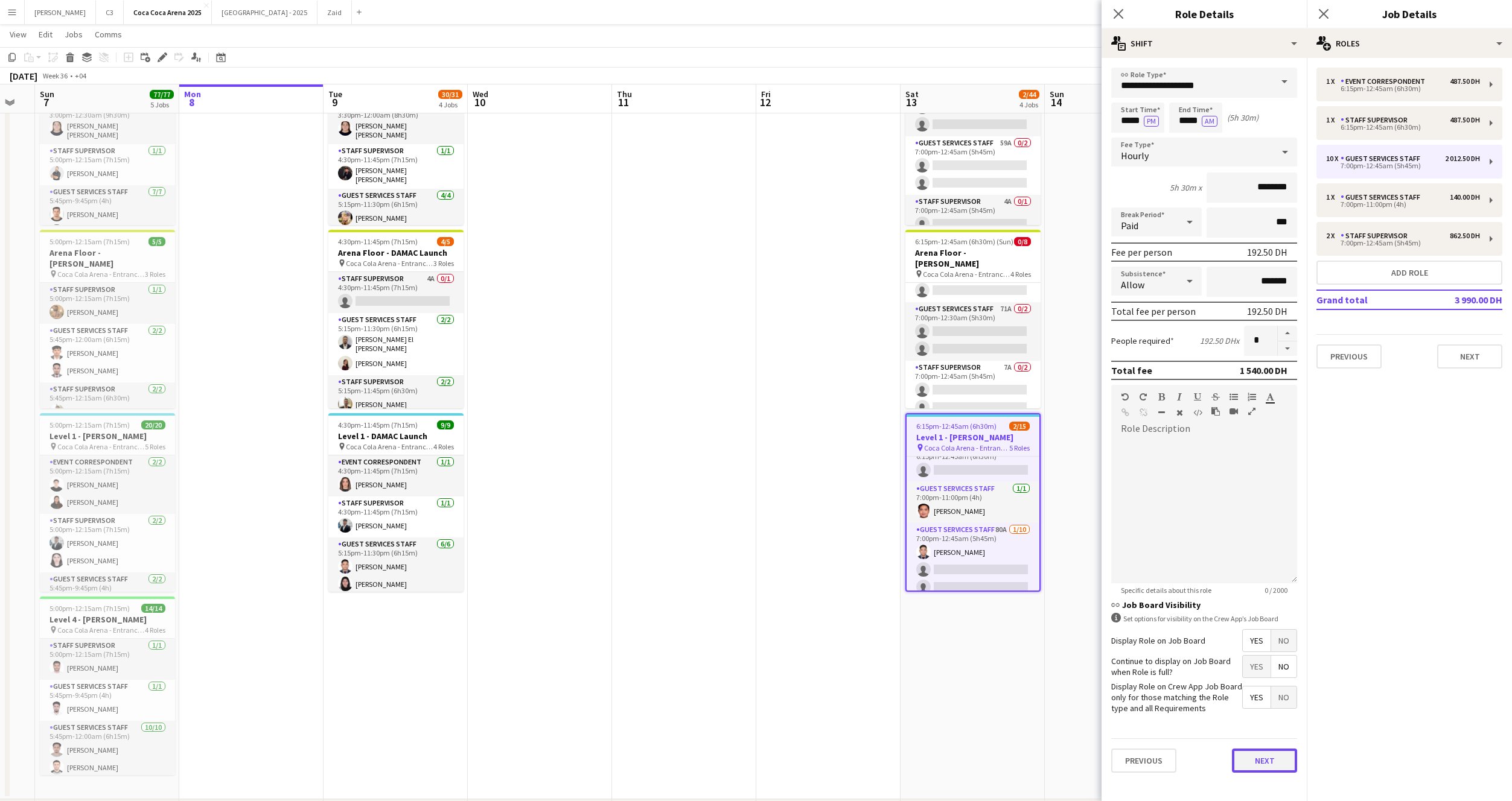
click at [1266, 762] on button "Next" at bounding box center [1264, 762] width 65 height 25
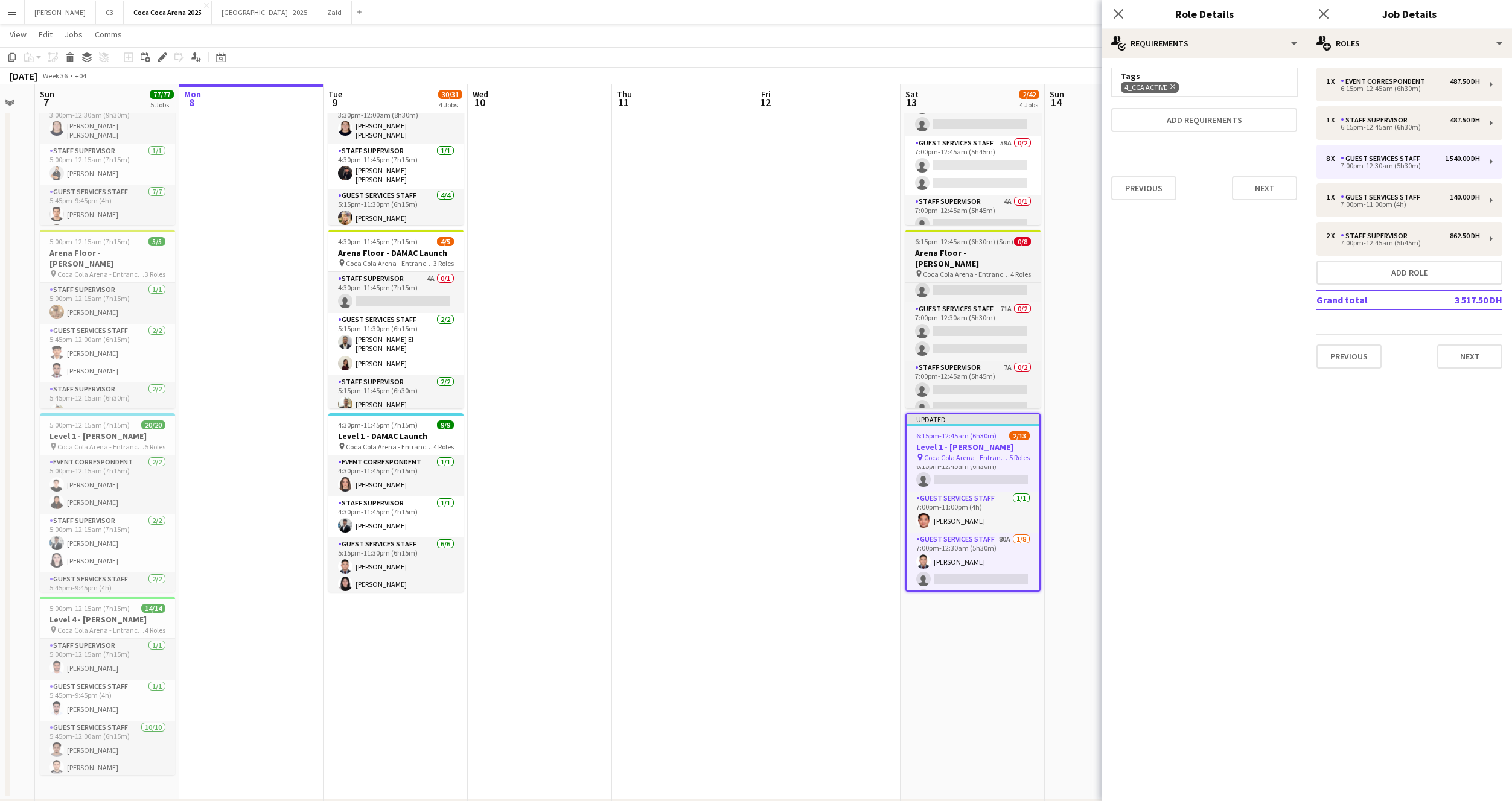
click at [957, 254] on h3 "Arena Floor - [PERSON_NAME]" at bounding box center [973, 258] width 135 height 22
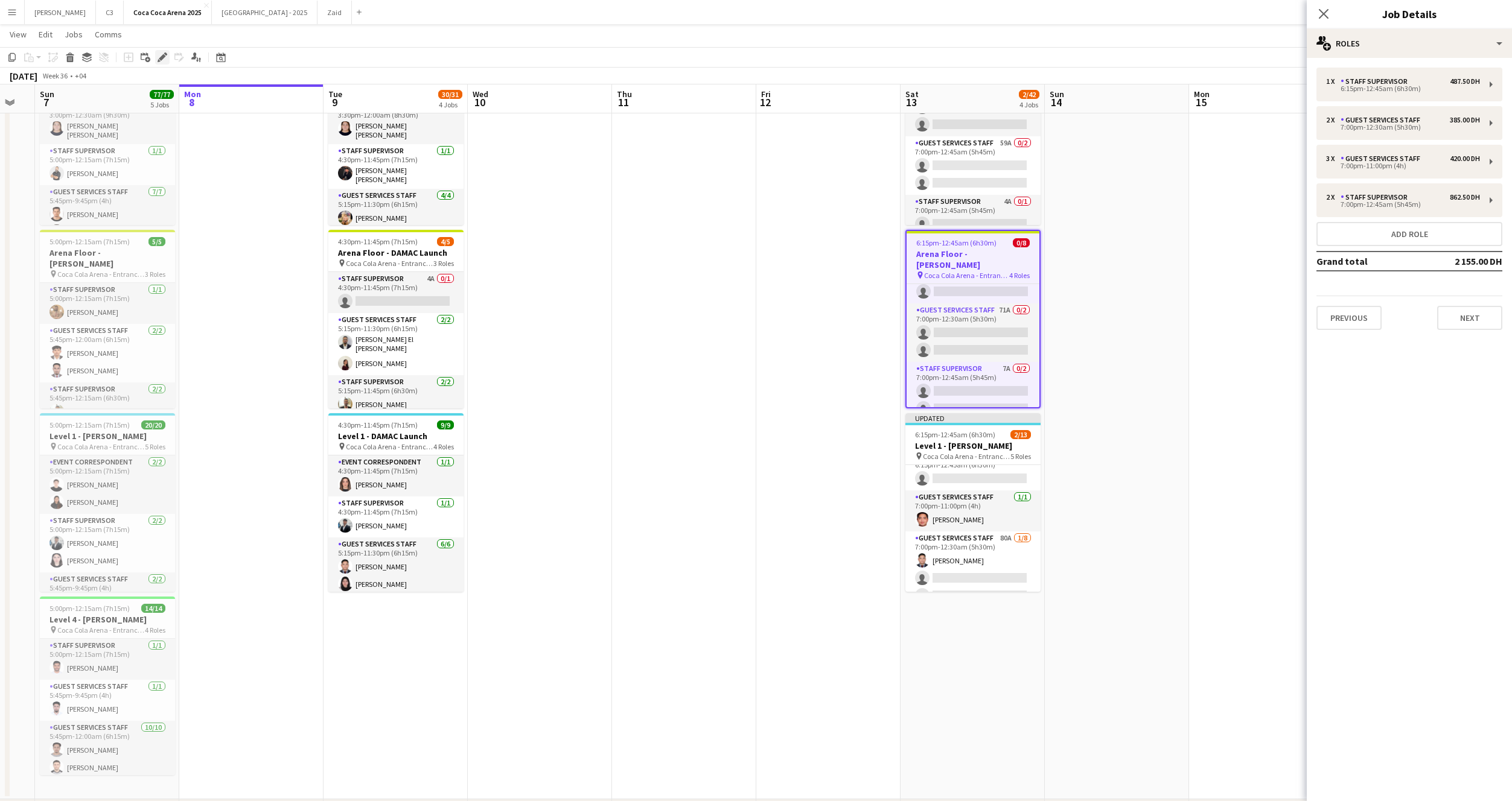
click at [163, 59] on icon "Edit" at bounding box center [162, 57] width 10 height 10
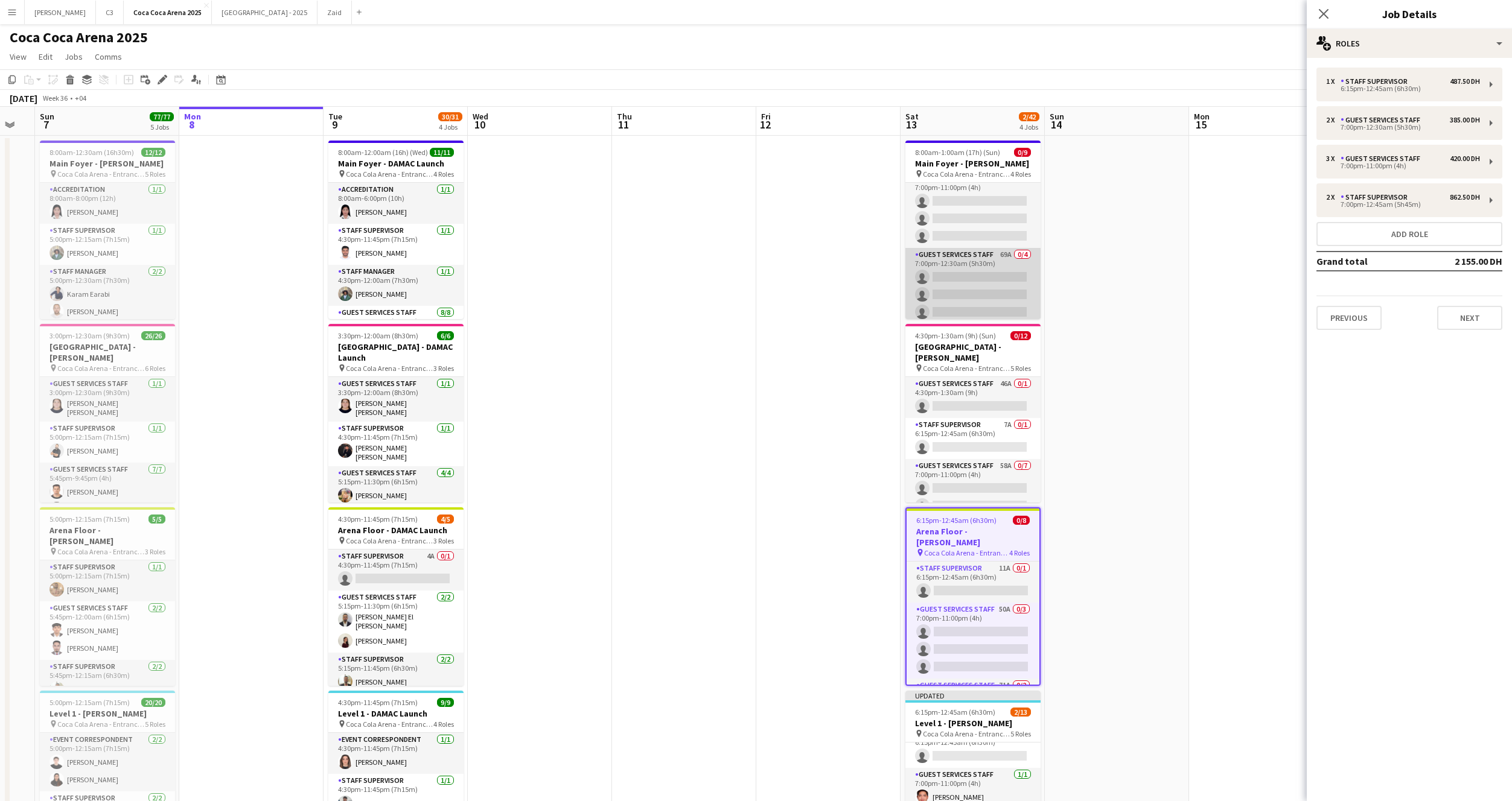
scroll to position [116, 0]
click at [1321, 15] on icon at bounding box center [1323, 13] width 11 height 11
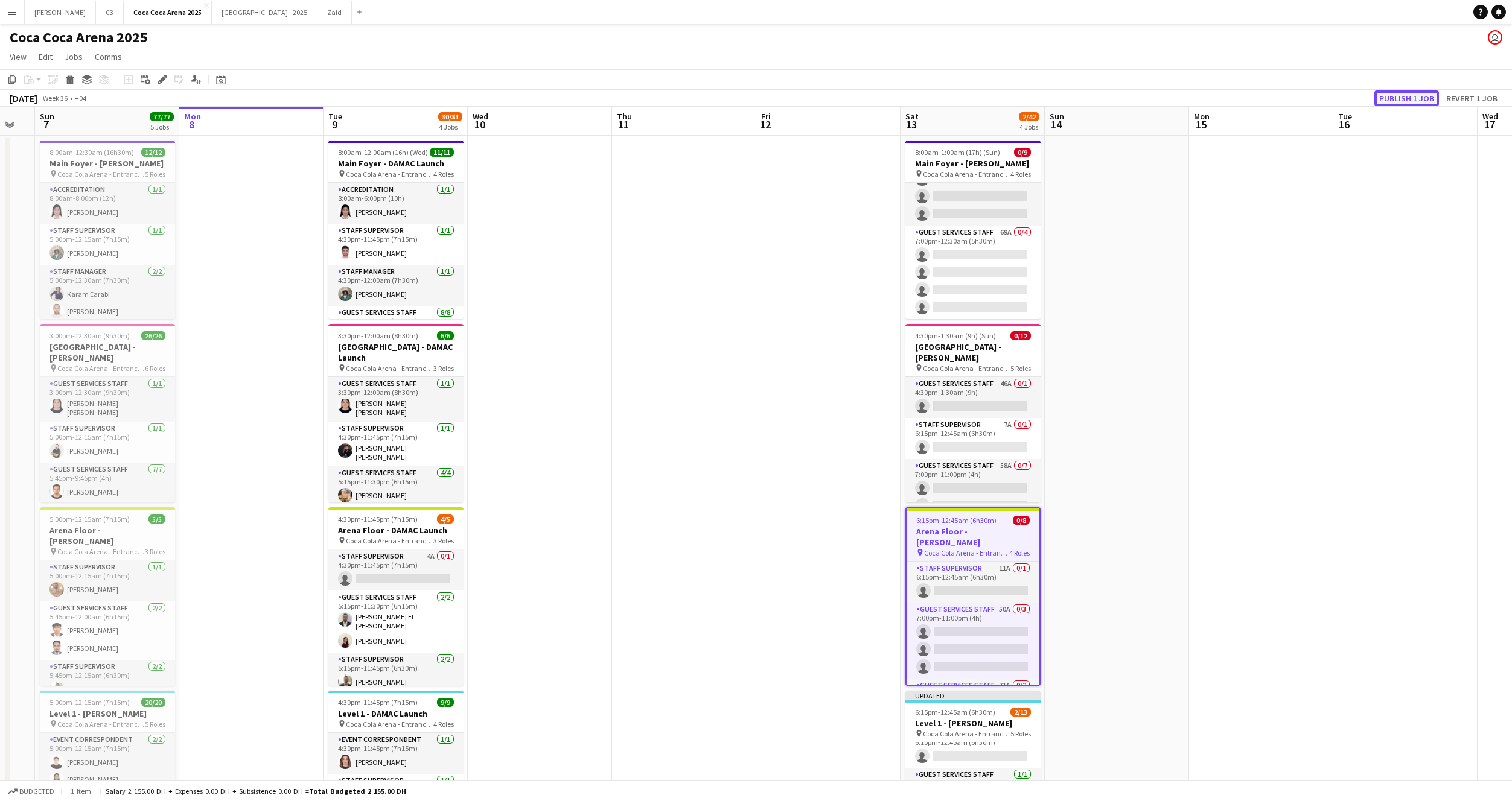
click at [1399, 94] on button "Publish 1 job" at bounding box center [1407, 98] width 65 height 16
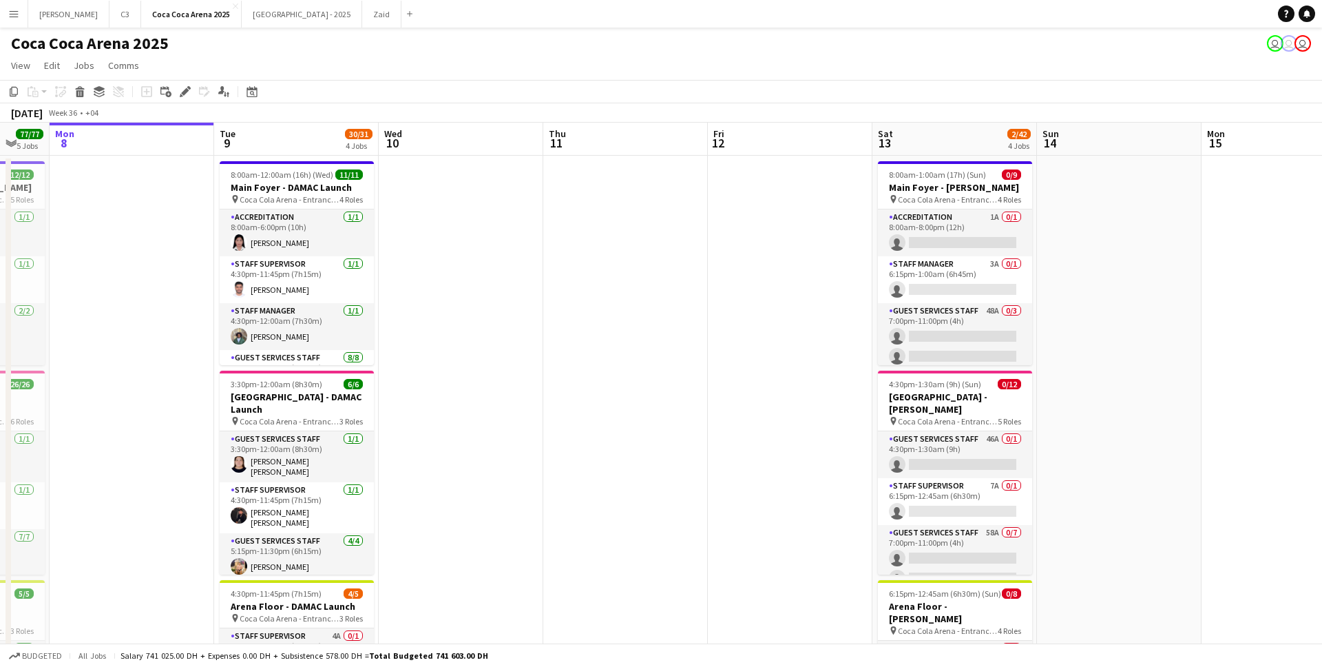
scroll to position [0, 446]
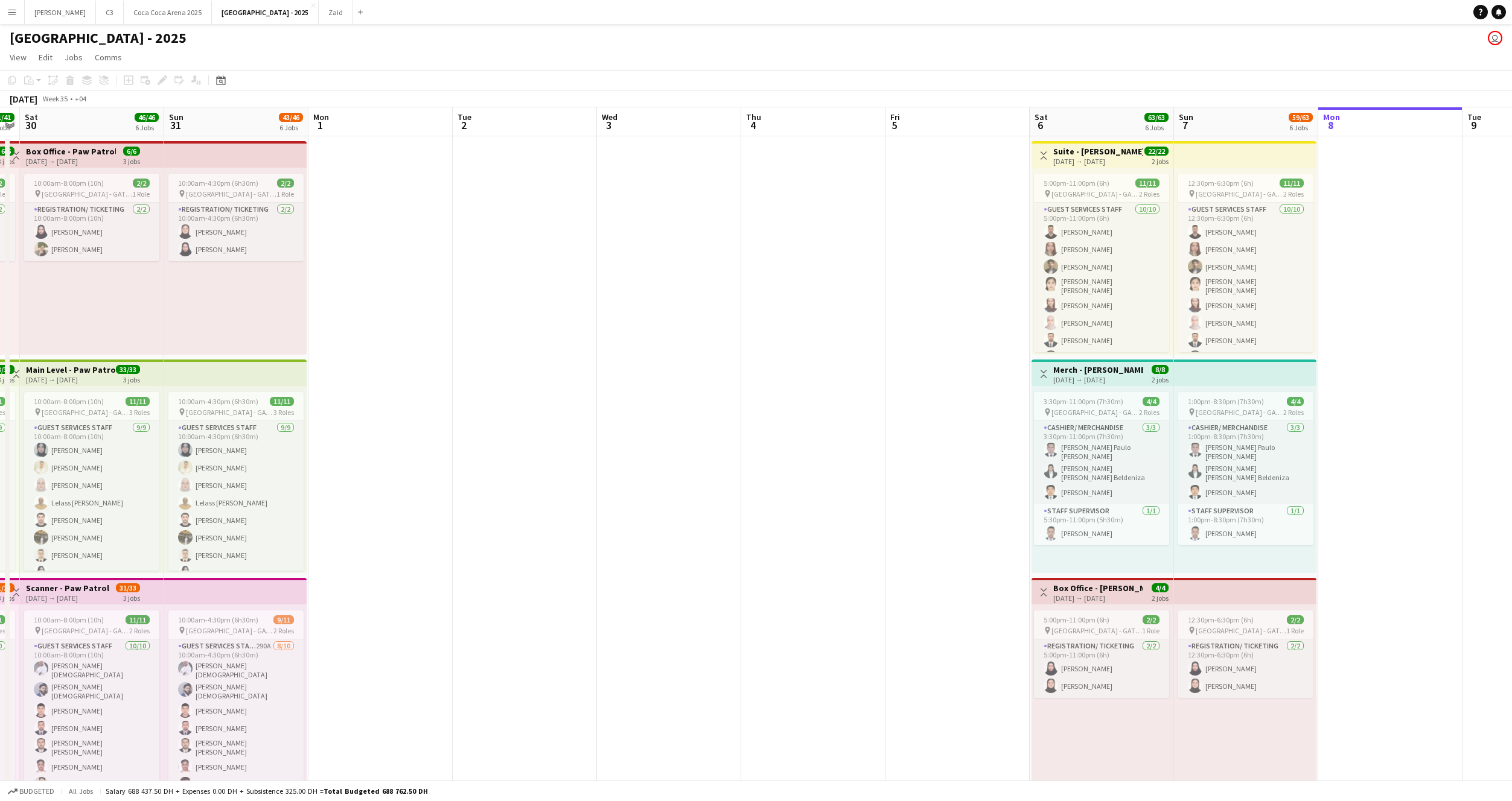
scroll to position [0, 302]
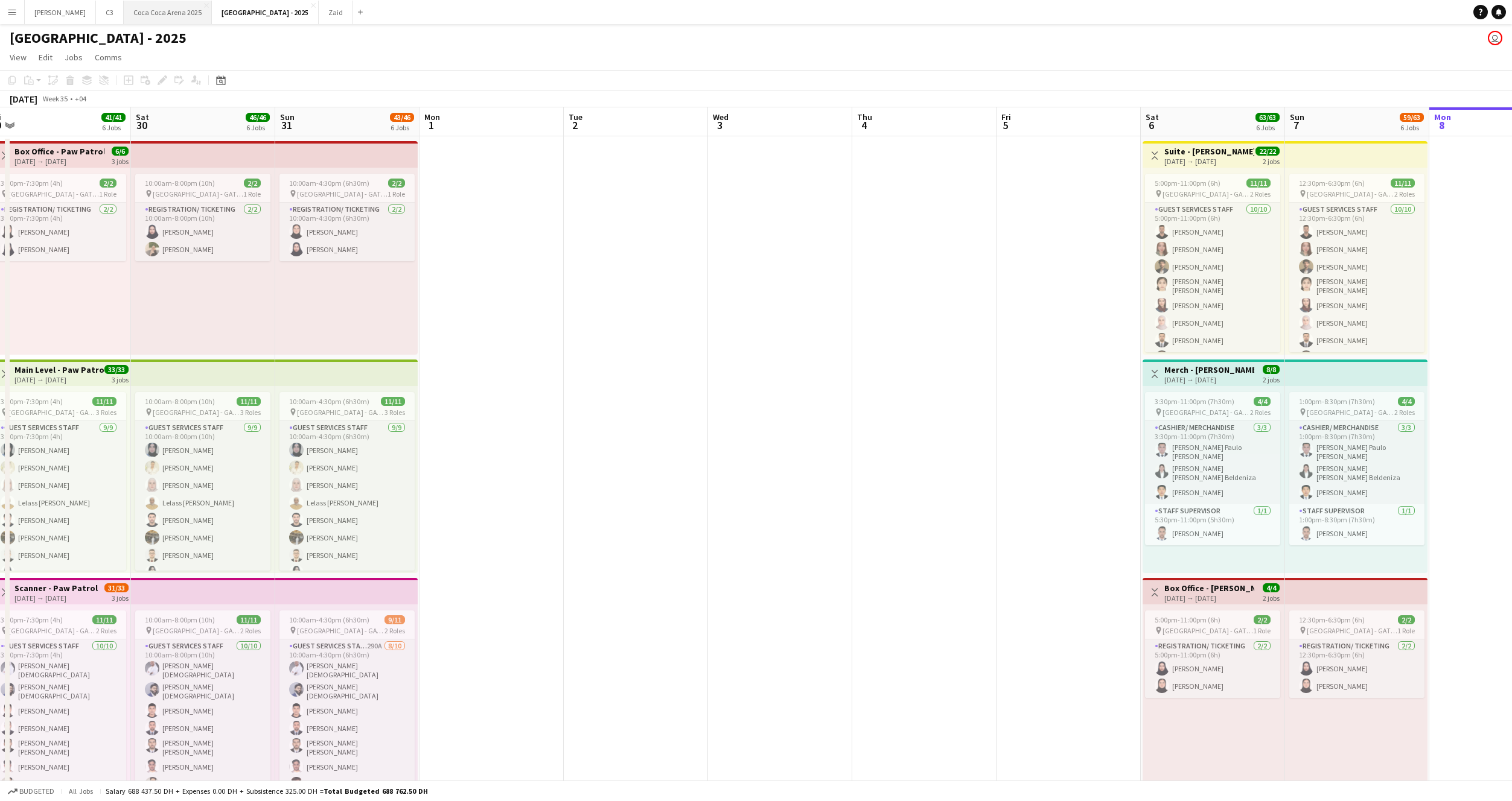
click at [131, 17] on button "[GEOGRAPHIC_DATA] 2025 Close" at bounding box center [167, 12] width 89 height 24
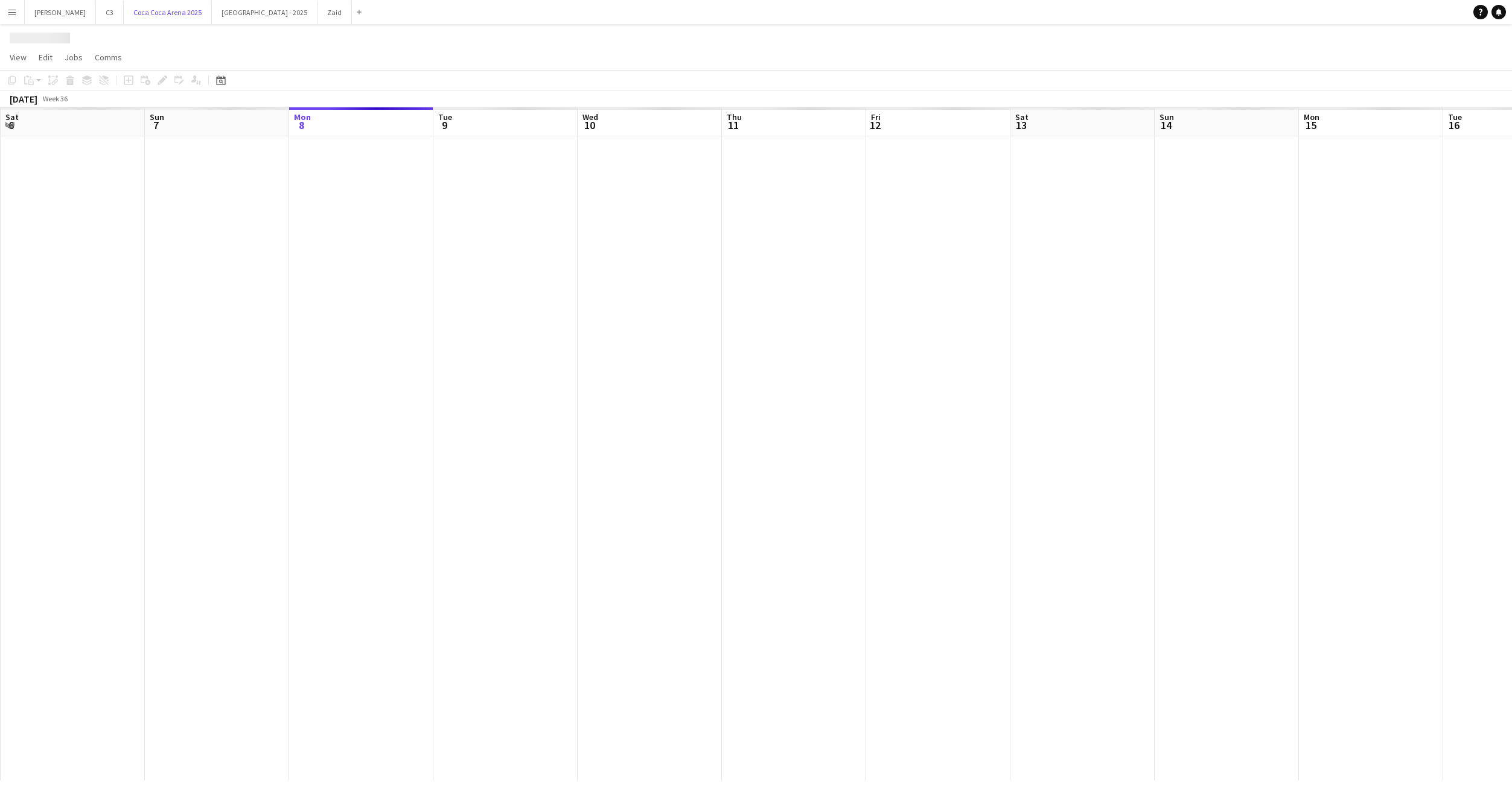
scroll to position [0, 244]
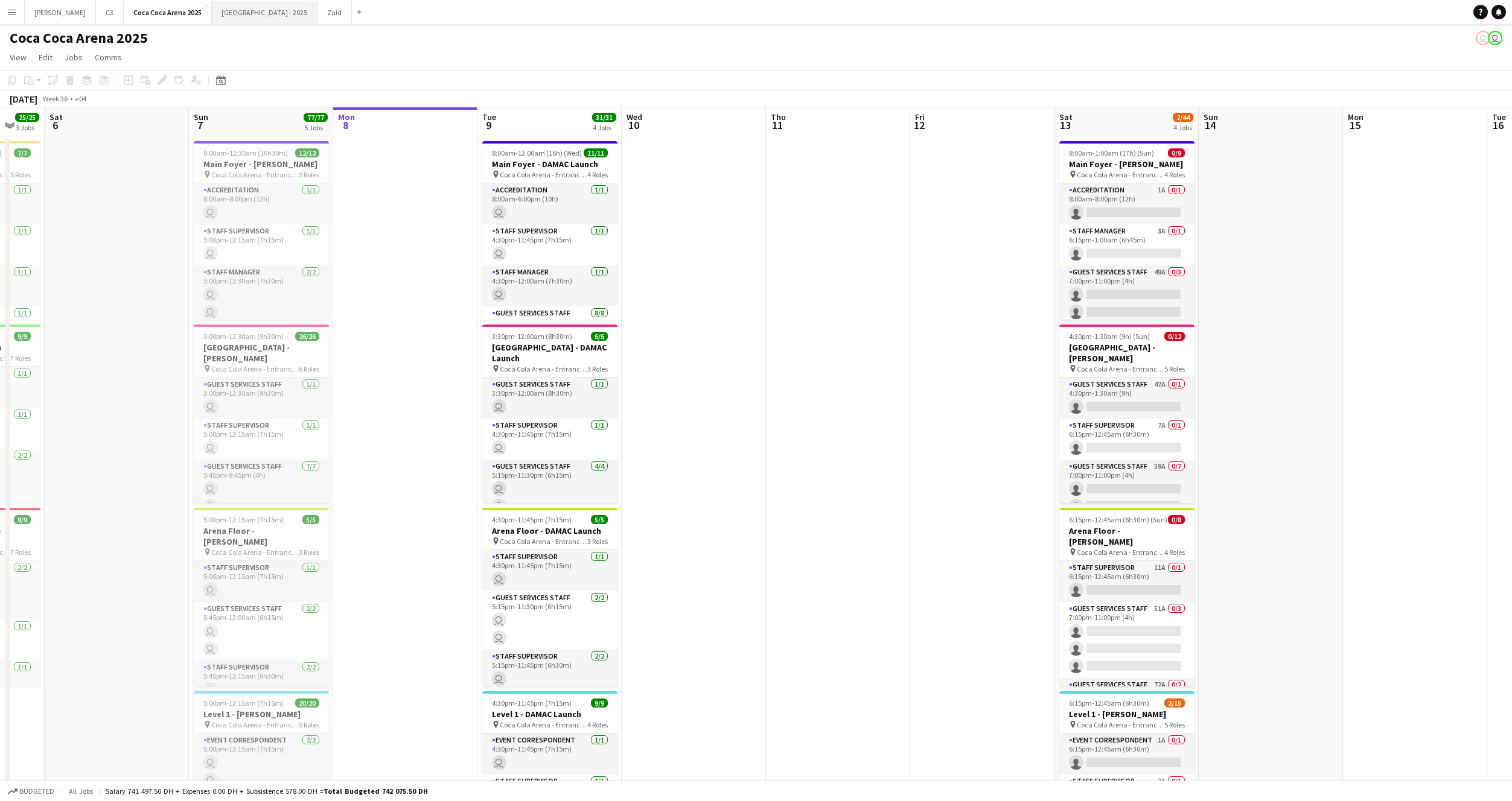
click at [212, 20] on button "[GEOGRAPHIC_DATA] - 2025 Close" at bounding box center [265, 12] width 106 height 24
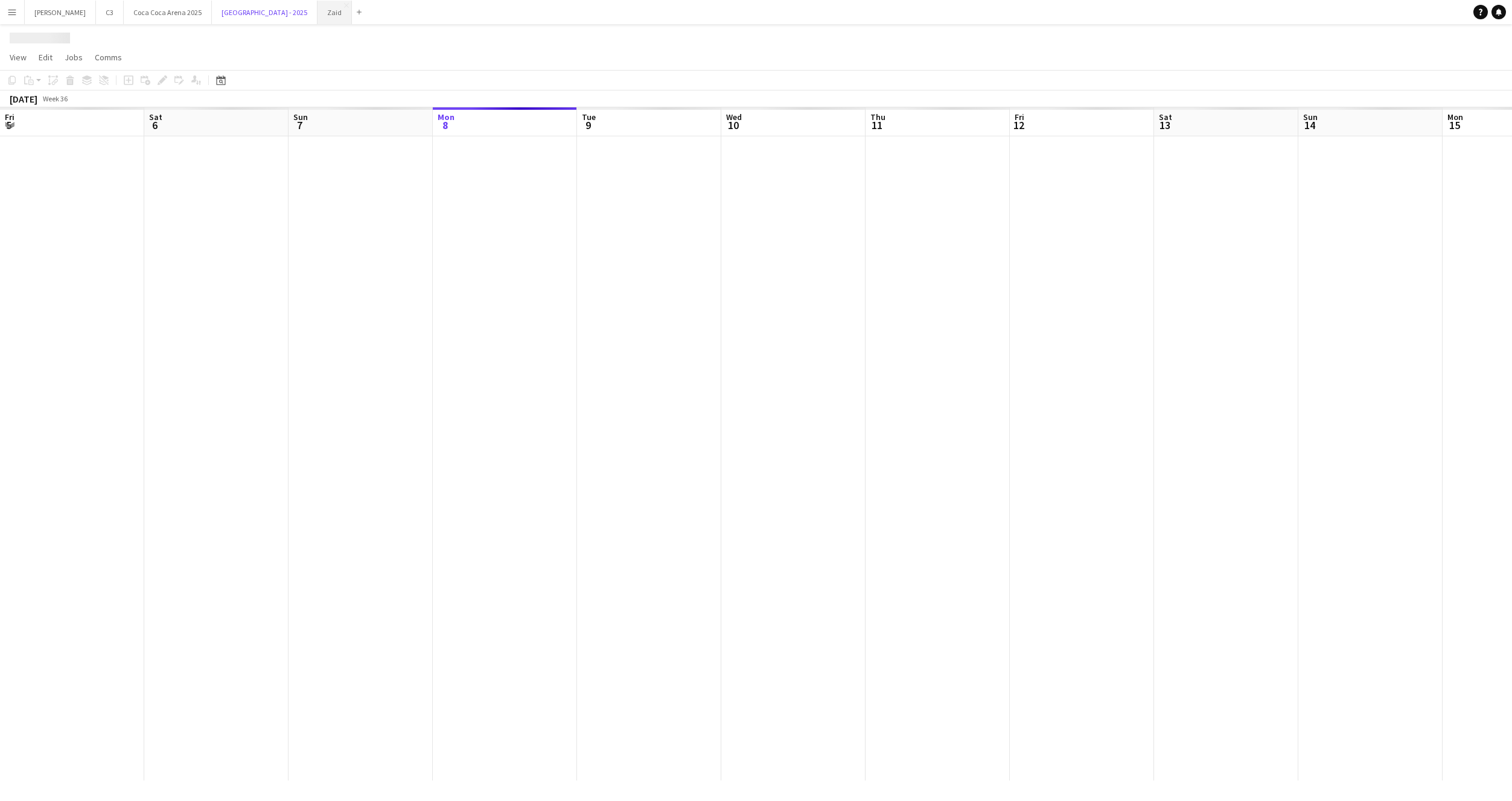
scroll to position [0, 288]
